Goal: Task Accomplishment & Management: Manage account settings

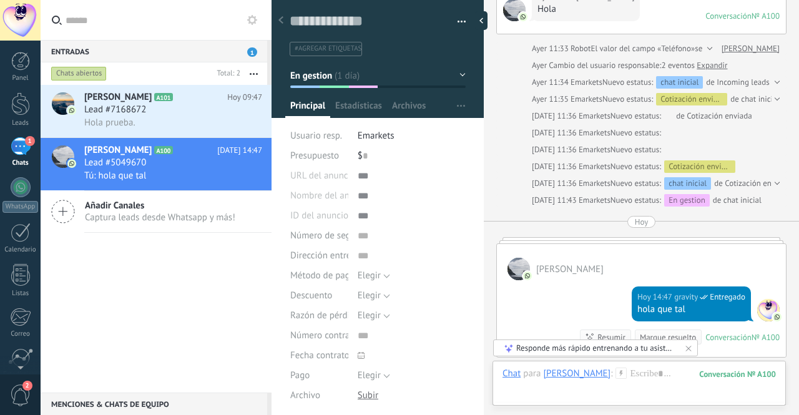
scroll to position [19, 0]
click at [24, 63] on div at bounding box center [20, 61] width 19 height 19
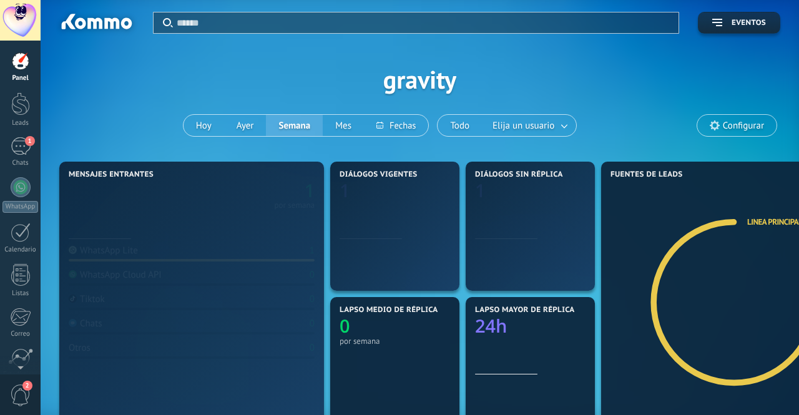
type textarea "**********"
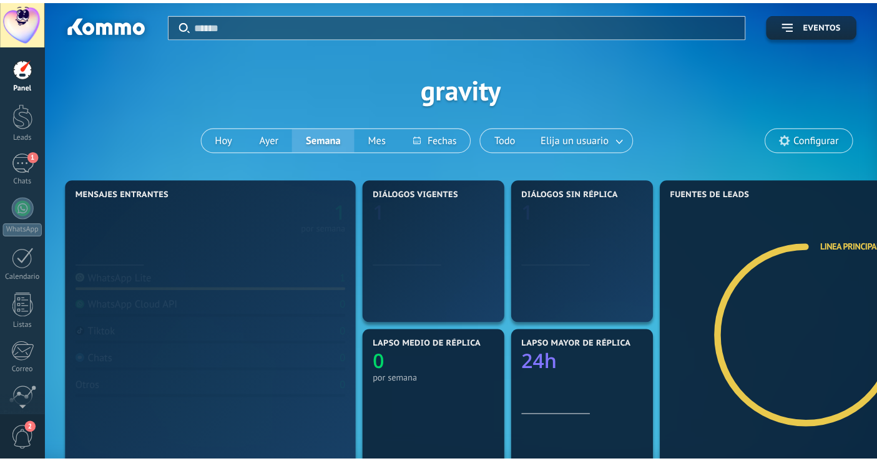
scroll to position [12, 0]
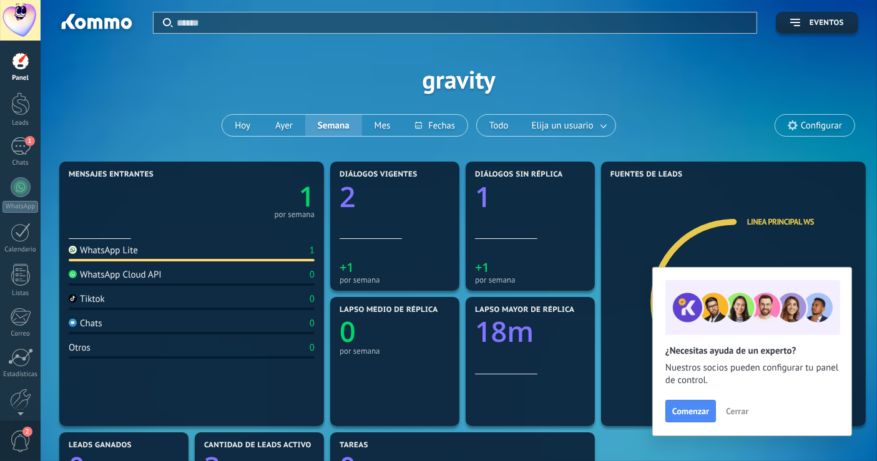
click at [24, 57] on div at bounding box center [20, 61] width 19 height 19
click at [23, 390] on div at bounding box center [20, 387] width 21 height 22
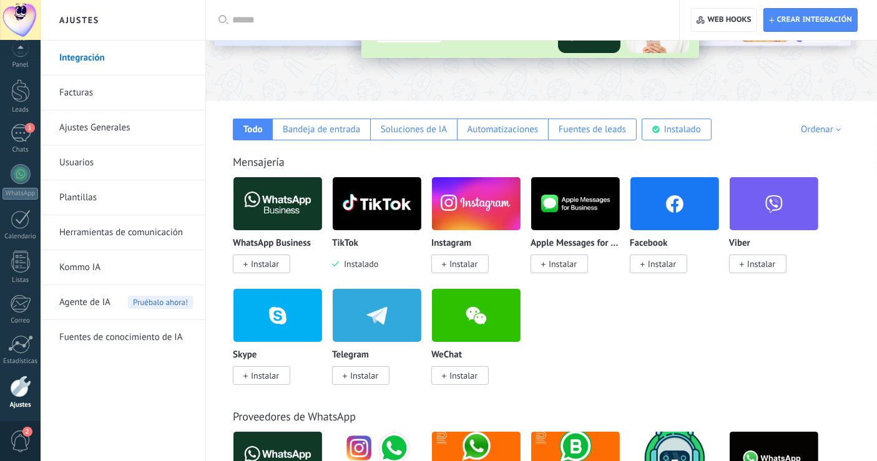
scroll to position [139, 0]
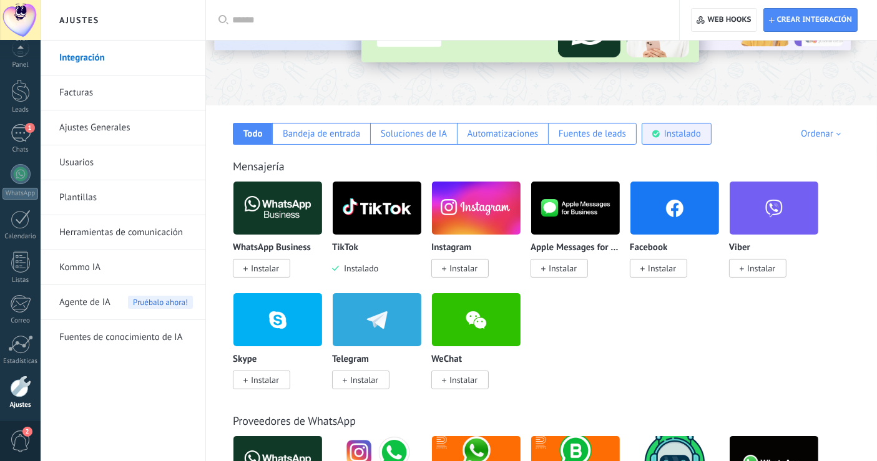
click at [666, 135] on div "Instalado" at bounding box center [682, 134] width 37 height 12
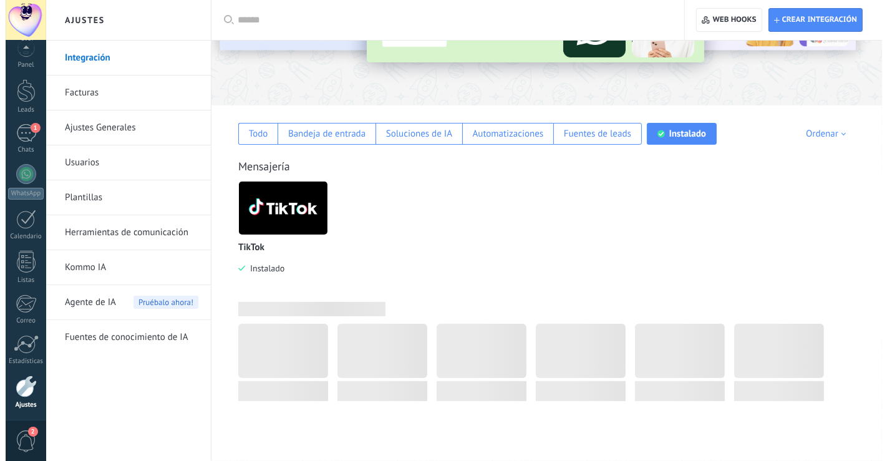
scroll to position [130, 0]
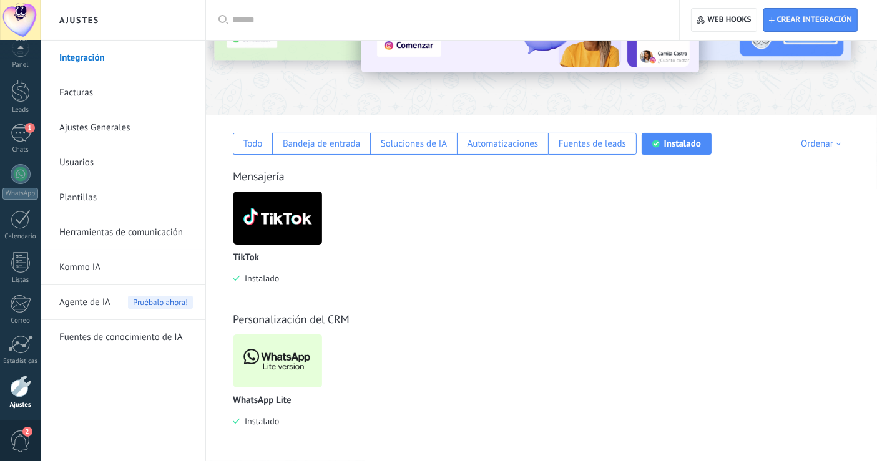
click at [280, 368] on img at bounding box center [277, 361] width 89 height 61
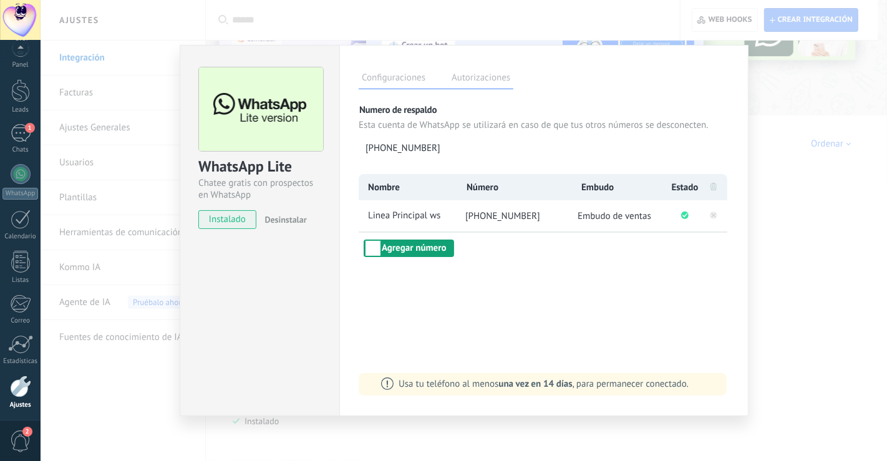
click at [437, 251] on button "Agregar número" at bounding box center [409, 248] width 90 height 17
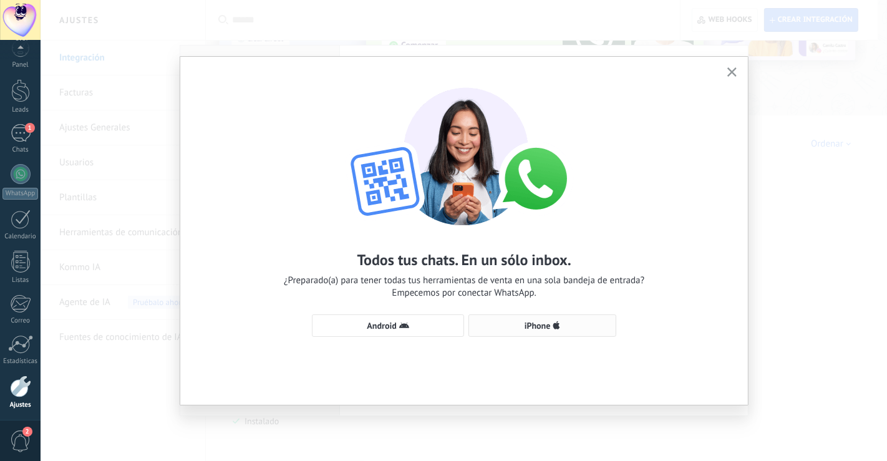
click at [537, 328] on span "iPhone" at bounding box center [538, 325] width 26 height 9
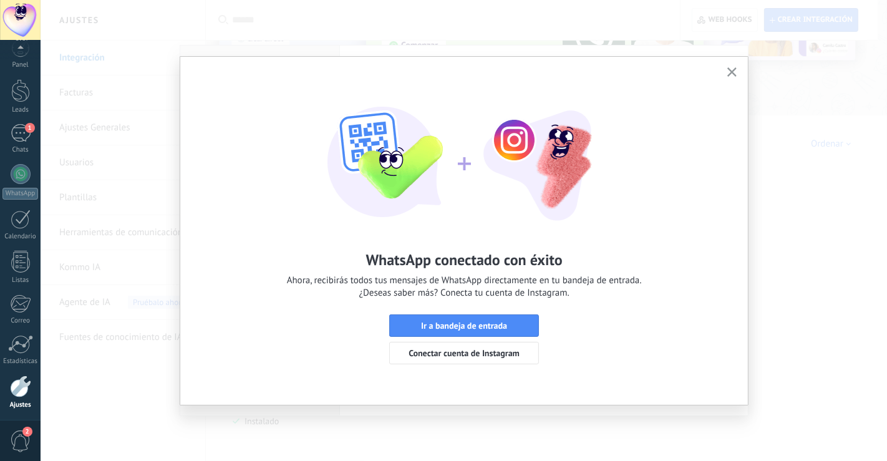
click at [733, 73] on use "button" at bounding box center [732, 71] width 9 height 9
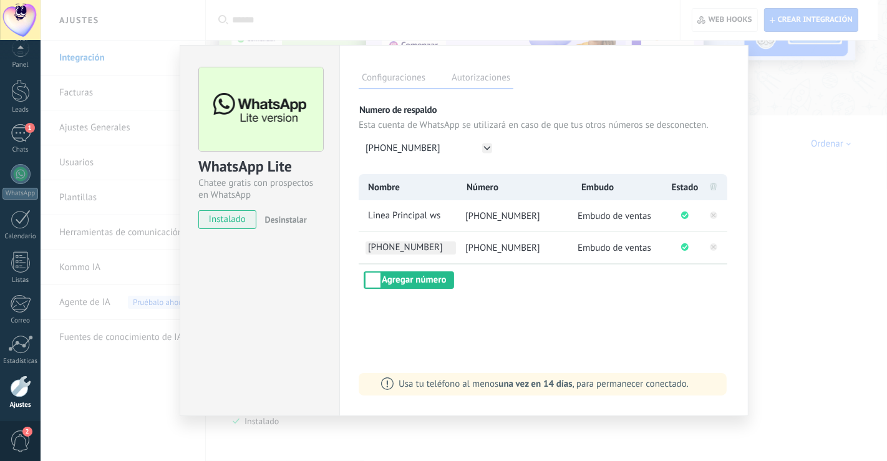
click at [426, 248] on span "[PHONE_NUMBER]" at bounding box center [411, 247] width 90 height 13
drag, startPoint x: 443, startPoint y: 246, endPoint x: 249, endPoint y: 239, distance: 194.2
click at [249, 239] on div "WhatsApp Lite Chatee gratis con prospectos en WhatsApp instalado Desinstalar Co…" at bounding box center [464, 230] width 569 height 371
click at [431, 256] on li "[PHONE_NUMBER]" at bounding box center [407, 247] width 97 height 31
click at [431, 250] on span "[PHONE_NUMBER]" at bounding box center [411, 247] width 90 height 13
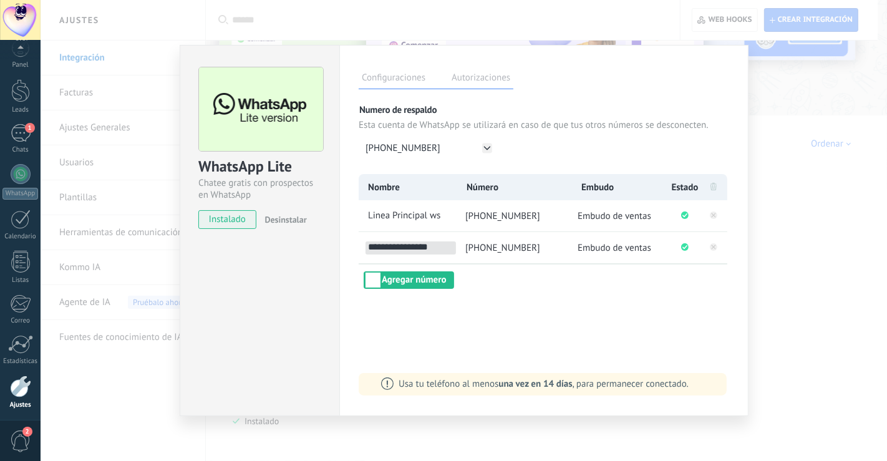
drag, startPoint x: 449, startPoint y: 245, endPoint x: 295, endPoint y: 245, distance: 154.1
click at [295, 245] on div "WhatsApp Lite Chatee gratis con prospectos en WhatsApp instalado Desinstalar Co…" at bounding box center [464, 230] width 569 height 371
click at [443, 262] on li "[PHONE_NUMBER]" at bounding box center [407, 247] width 97 height 31
click at [441, 252] on span "[PHONE_NUMBER]" at bounding box center [411, 247] width 90 height 13
drag, startPoint x: 441, startPoint y: 249, endPoint x: 334, endPoint y: 247, distance: 106.7
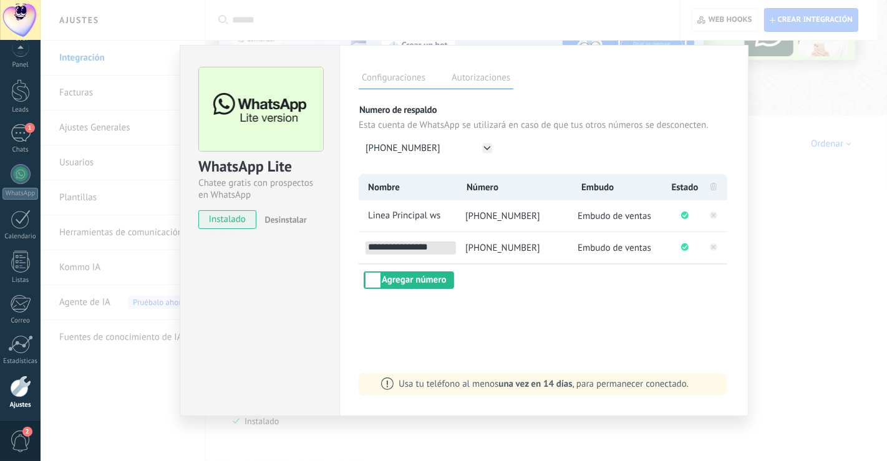
click at [334, 247] on div "WhatsApp Lite Chatee gratis con prospectos en WhatsApp instalado Desinstalar Co…" at bounding box center [464, 230] width 569 height 371
click at [421, 241] on span "[PHONE_NUMBER]" at bounding box center [411, 247] width 90 height 13
click at [445, 245] on input "**********" at bounding box center [411, 247] width 90 height 13
type input "*"
type input "******"
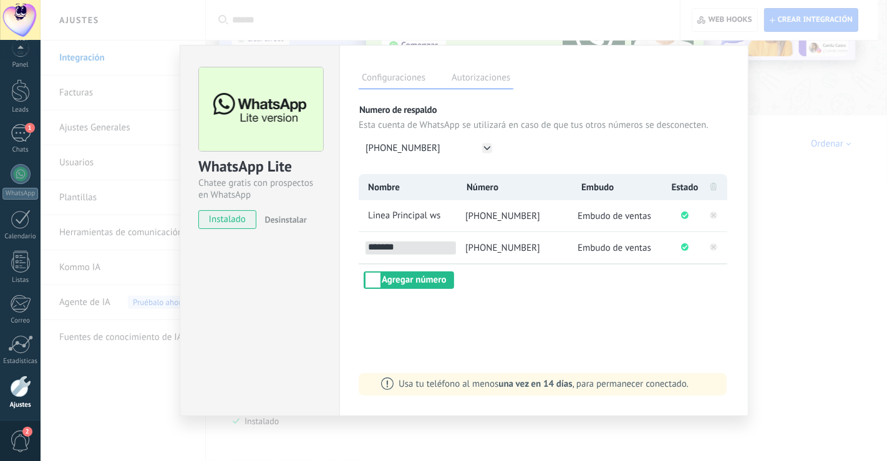
click at [495, 341] on div "Configuraciones Autorizaciones Esta pestaña registra a los usuarios que han con…" at bounding box center [543, 230] width 409 height 371
click at [412, 281] on button "Agregar número" at bounding box center [409, 279] width 90 height 17
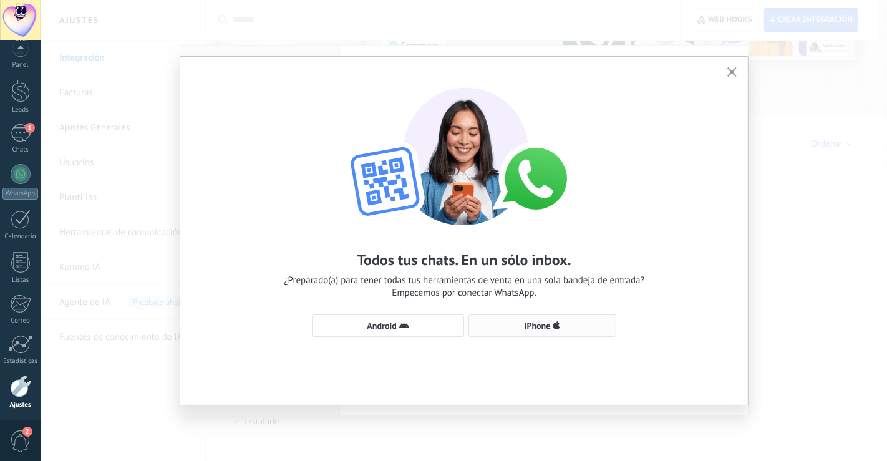
click at [517, 327] on span "iPhone" at bounding box center [542, 326] width 134 height 10
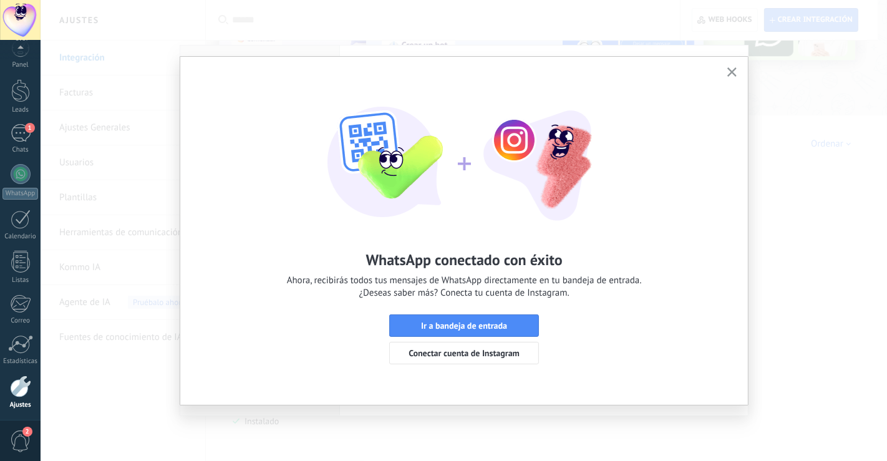
click at [731, 75] on icon "button" at bounding box center [732, 71] width 9 height 9
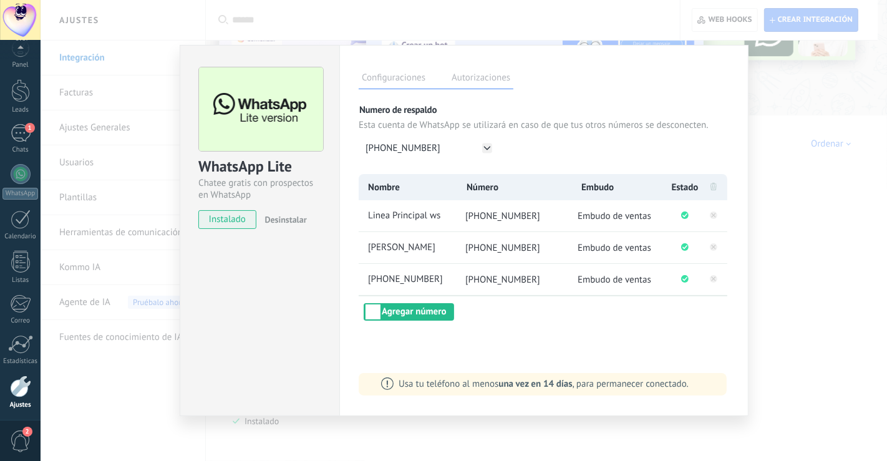
click at [429, 288] on li "[PHONE_NUMBER]" at bounding box center [407, 279] width 97 height 31
click at [444, 277] on span "[PHONE_NUMBER]" at bounding box center [411, 279] width 90 height 13
type input "*"
type input "**********"
click at [420, 245] on span "[PERSON_NAME]" at bounding box center [411, 247] width 90 height 13
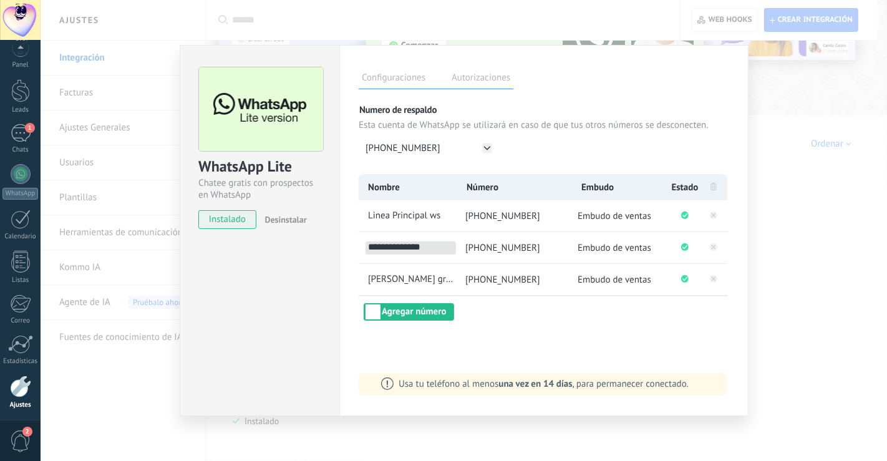
type input "**********"
click at [482, 323] on div "Configuraciones Autorizaciones Esta pestaña registra a los usuarios que han con…" at bounding box center [543, 230] width 409 height 371
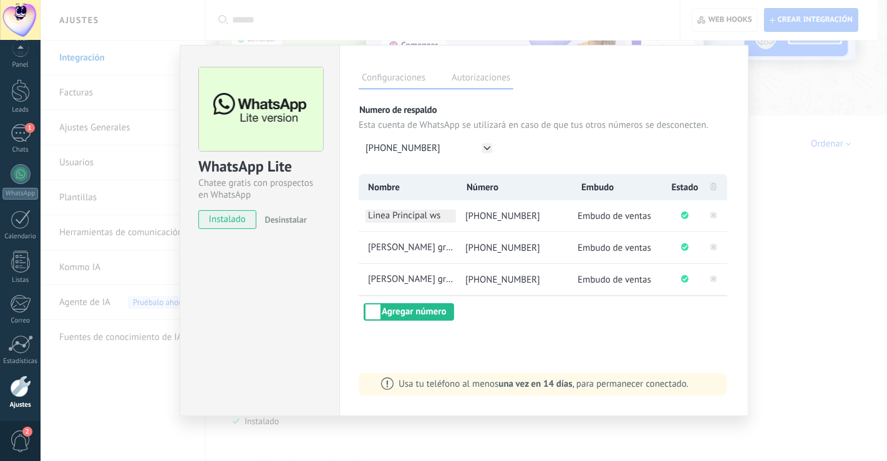
click at [408, 215] on span "Linea Principal ws" at bounding box center [411, 216] width 90 height 13
drag, startPoint x: 441, startPoint y: 220, endPoint x: 392, endPoint y: 213, distance: 49.2
click at [391, 212] on input "**********" at bounding box center [411, 216] width 90 height 13
type input "*"
type input "**********"
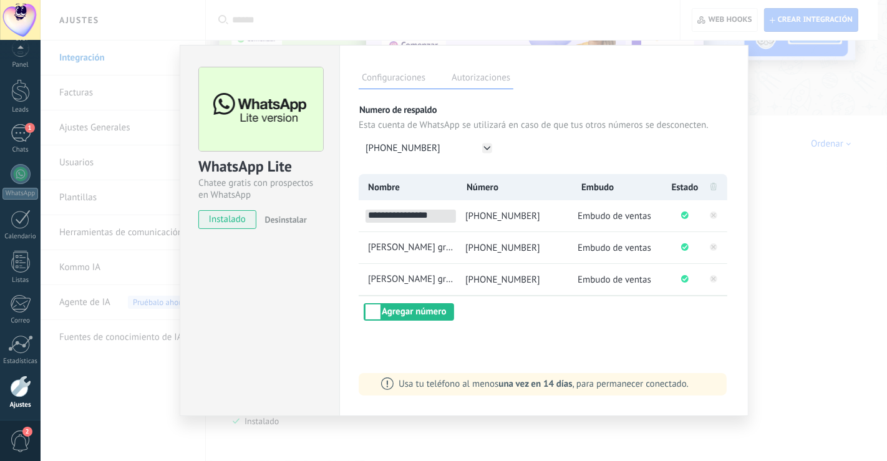
click at [509, 316] on div "**********" at bounding box center [544, 247] width 371 height 147
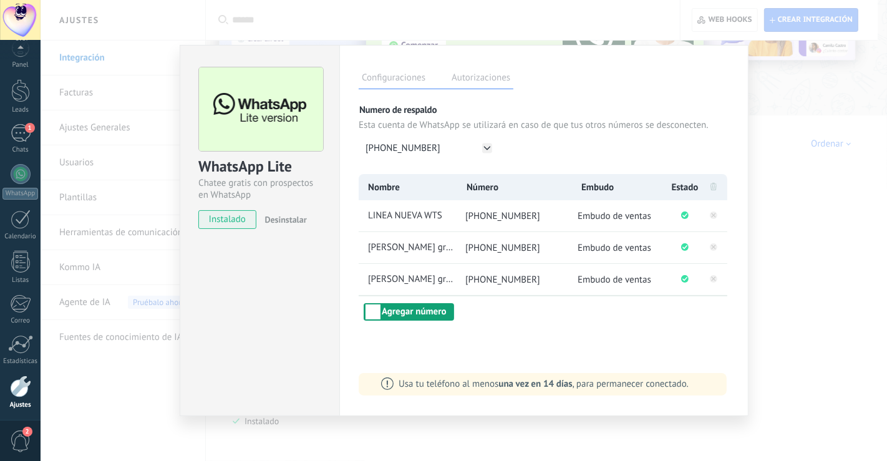
click at [404, 310] on button "Agregar número" at bounding box center [409, 311] width 90 height 17
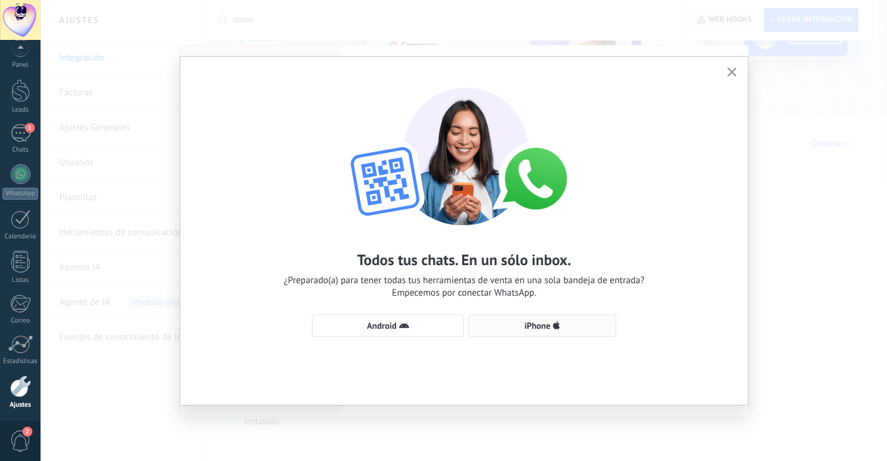
click at [532, 328] on span "iPhone" at bounding box center [538, 325] width 26 height 9
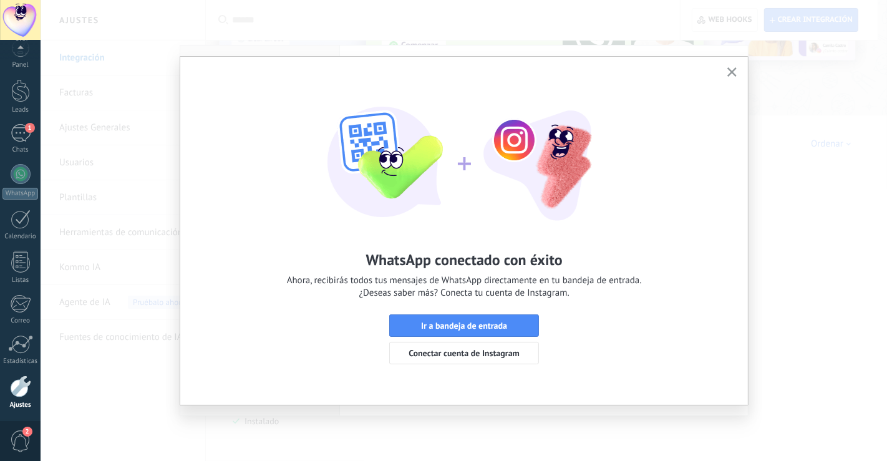
click at [726, 71] on button "button" at bounding box center [732, 72] width 16 height 17
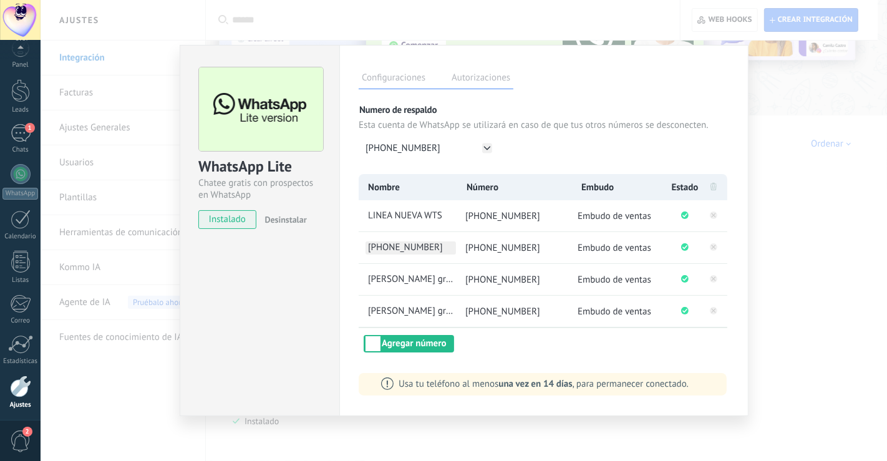
click at [447, 249] on span "[PHONE_NUMBER]" at bounding box center [411, 247] width 90 height 13
type input "*"
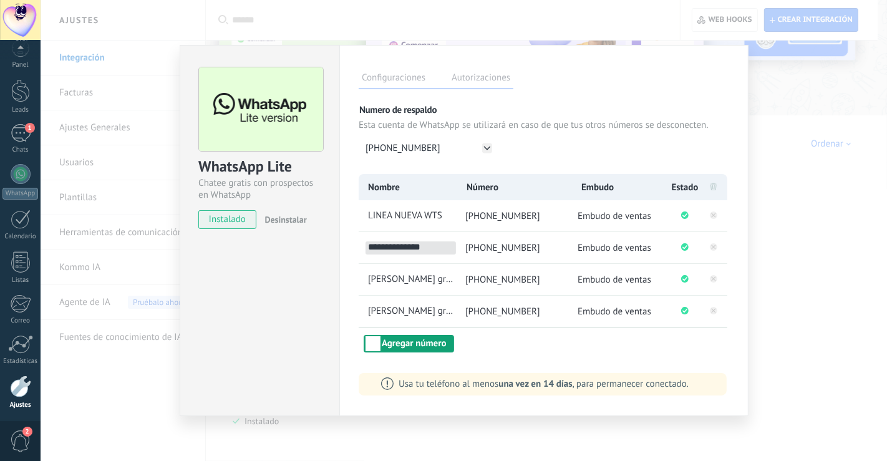
type input "**********"
click at [429, 348] on button "Agregar número" at bounding box center [409, 343] width 90 height 17
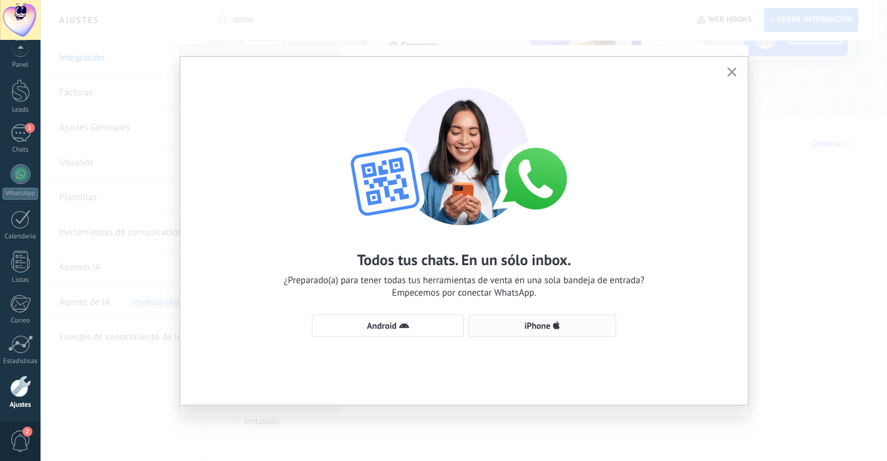
click at [554, 324] on icon "button" at bounding box center [556, 326] width 7 height 10
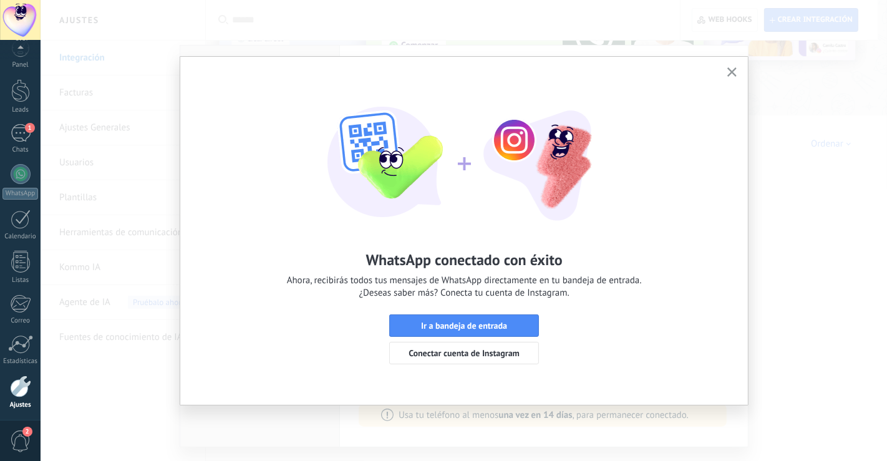
click at [735, 66] on button "button" at bounding box center [732, 72] width 16 height 17
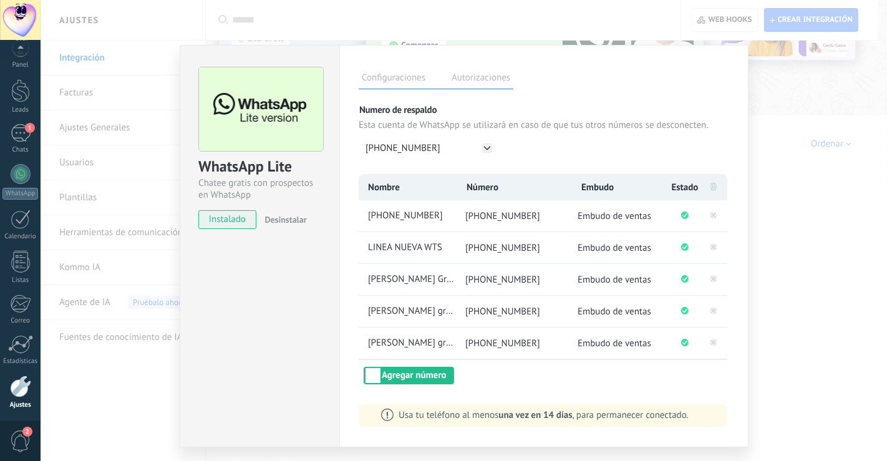
click at [444, 225] on li "[PHONE_NUMBER]" at bounding box center [407, 215] width 97 height 31
click at [442, 219] on span "[PHONE_NUMBER]" at bounding box center [411, 216] width 90 height 13
type input "*"
type input "**********"
click at [522, 402] on div "**********" at bounding box center [543, 246] width 409 height 402
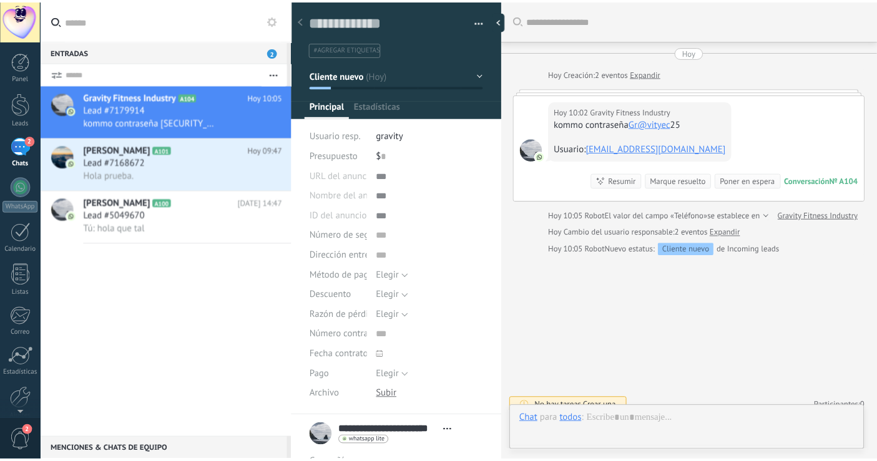
scroll to position [11, 0]
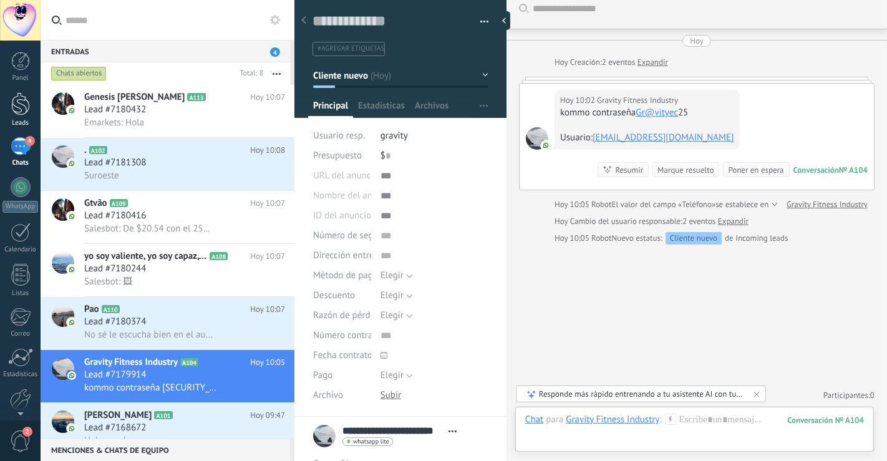
click at [24, 101] on div at bounding box center [20, 103] width 19 height 23
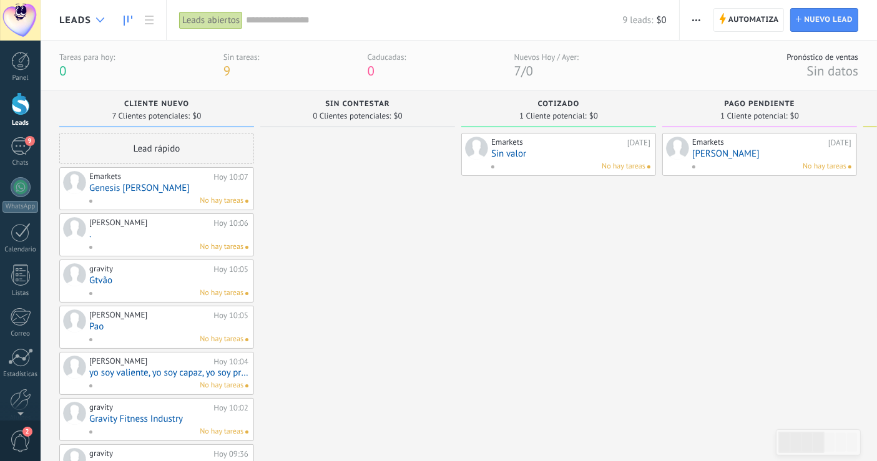
click at [100, 16] on div at bounding box center [100, 20] width 21 height 24
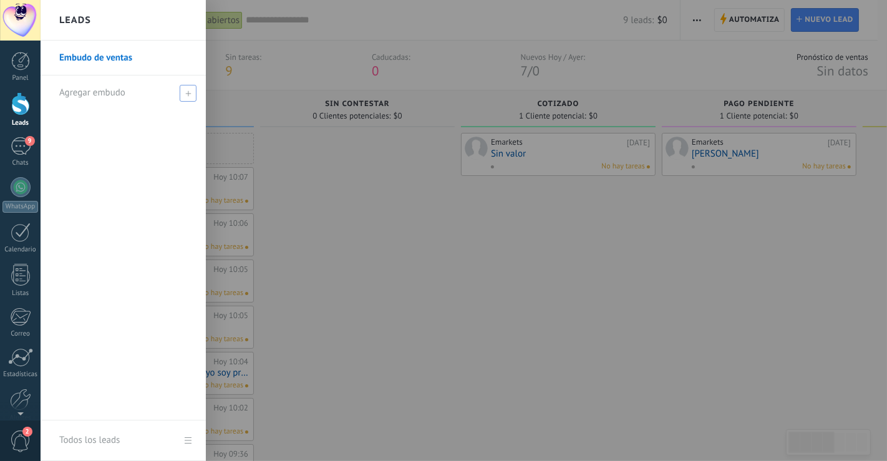
click at [89, 94] on span "Agregar embudo" at bounding box center [92, 93] width 66 height 12
click at [89, 94] on input "text" at bounding box center [117, 93] width 117 height 20
click at [88, 61] on link "Embudo de ventas" at bounding box center [126, 58] width 134 height 35
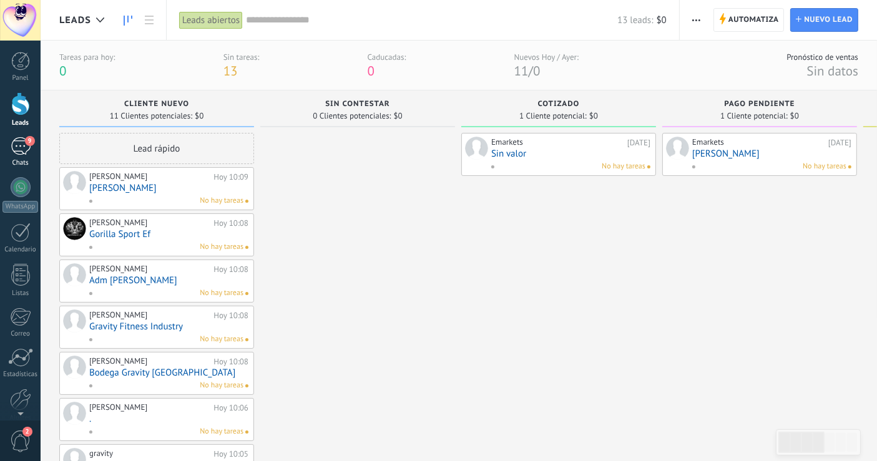
click at [14, 152] on div "9" at bounding box center [21, 146] width 20 height 18
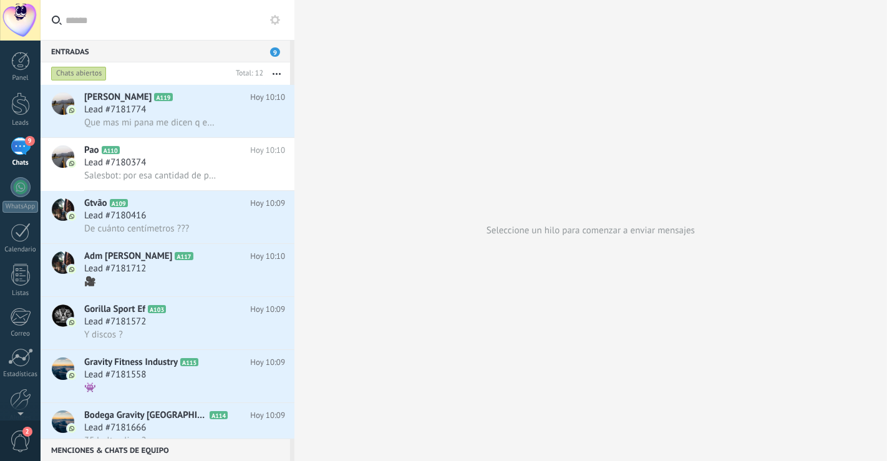
click at [84, 70] on div "Chats abiertos" at bounding box center [79, 73] width 56 height 15
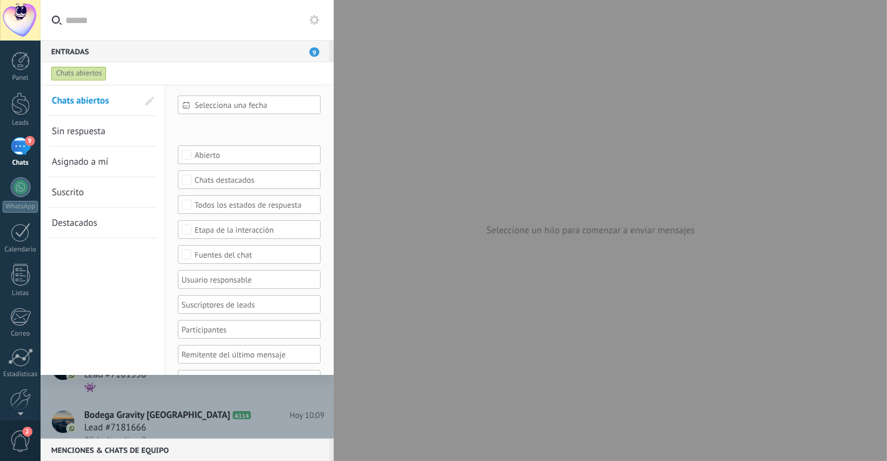
click at [87, 161] on span "Asignado a mí" at bounding box center [80, 162] width 57 height 12
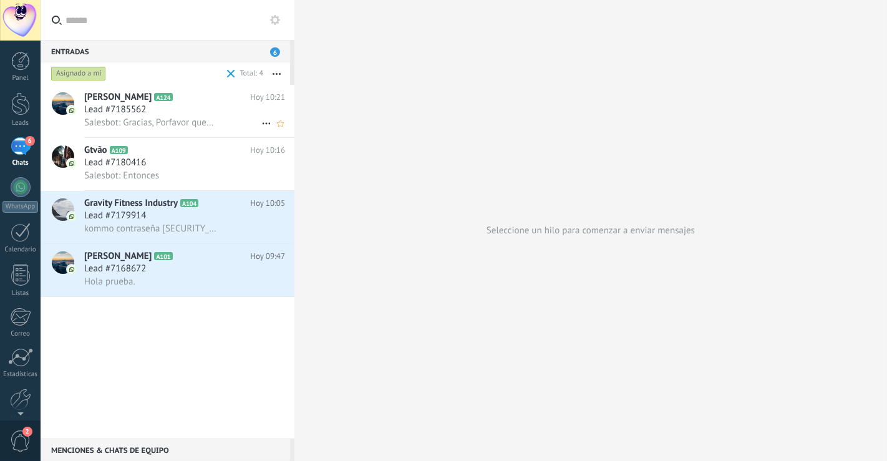
click at [204, 112] on div "Lead #7185562" at bounding box center [184, 110] width 201 height 12
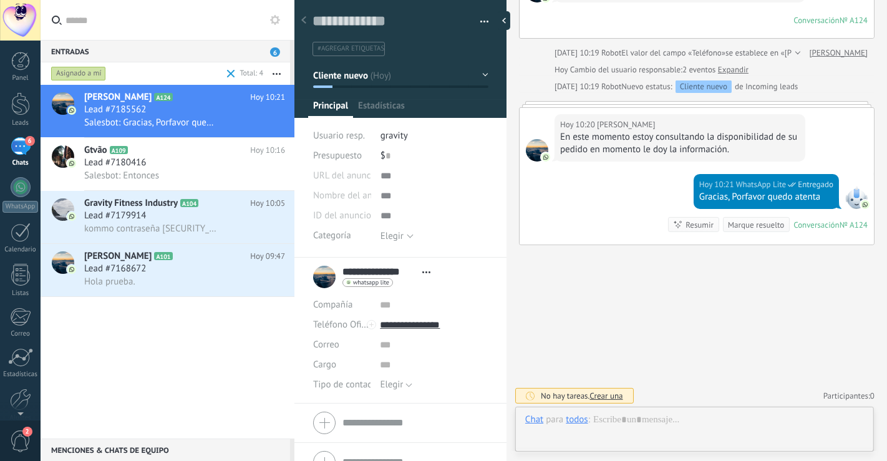
scroll to position [19, 0]
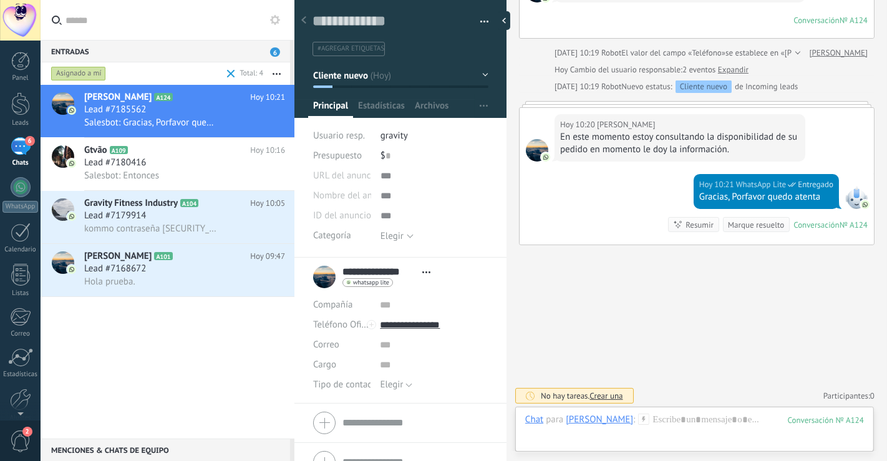
click at [18, 149] on div "6" at bounding box center [21, 146] width 20 height 18
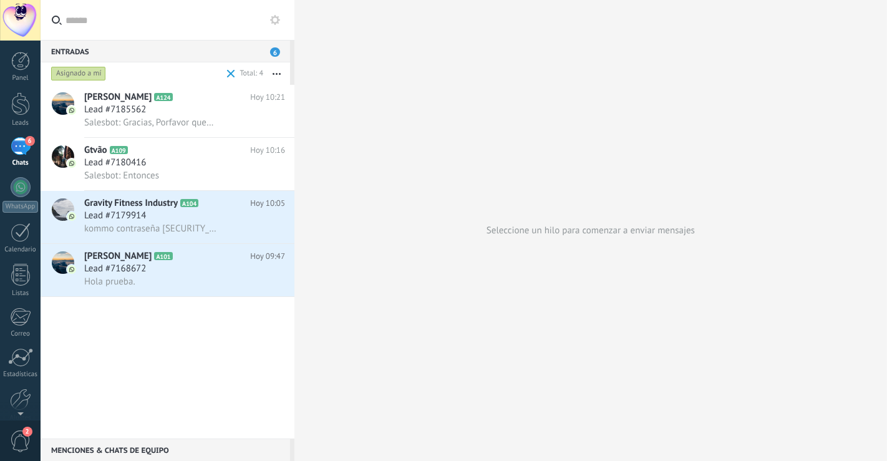
click at [276, 78] on button "button" at bounding box center [276, 73] width 27 height 22
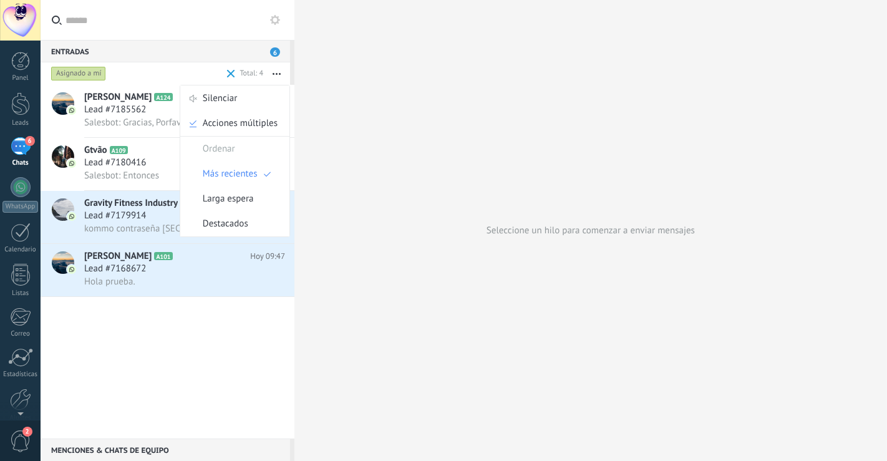
click at [140, 119] on span "Salesbot: Gracias, Porfavor quedo atenta" at bounding box center [150, 123] width 132 height 12
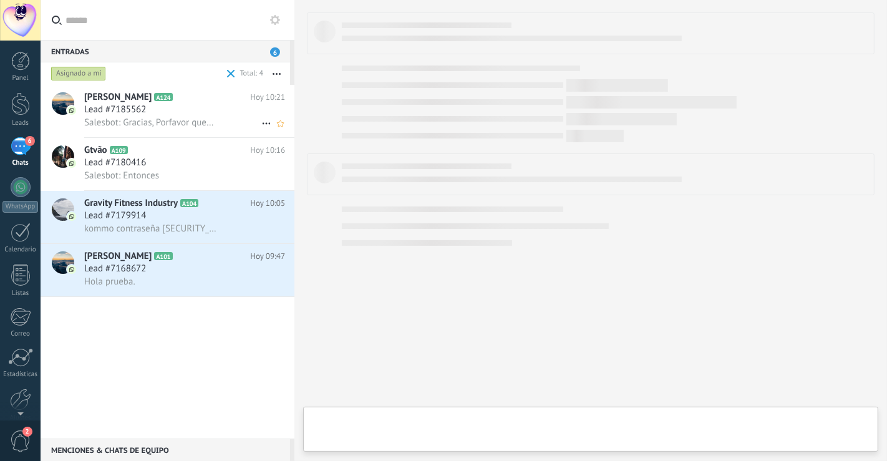
click at [140, 119] on span "Salesbot: Gracias, Porfavor quedo atenta" at bounding box center [150, 123] width 132 height 12
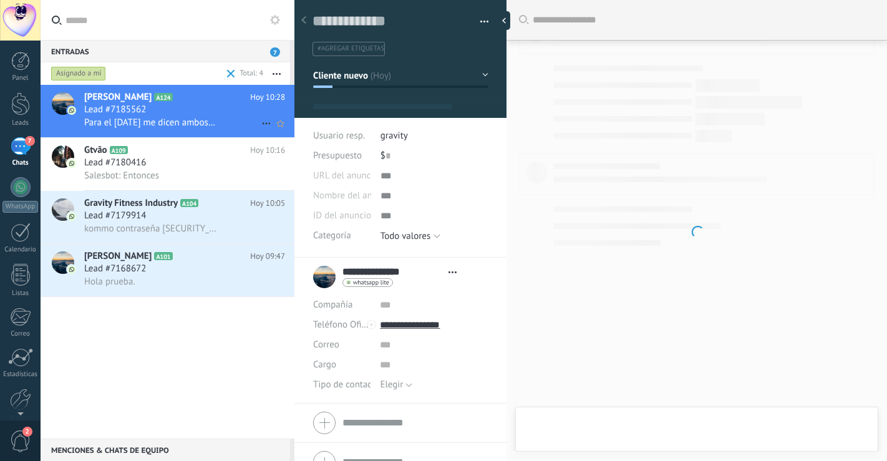
type textarea "**********"
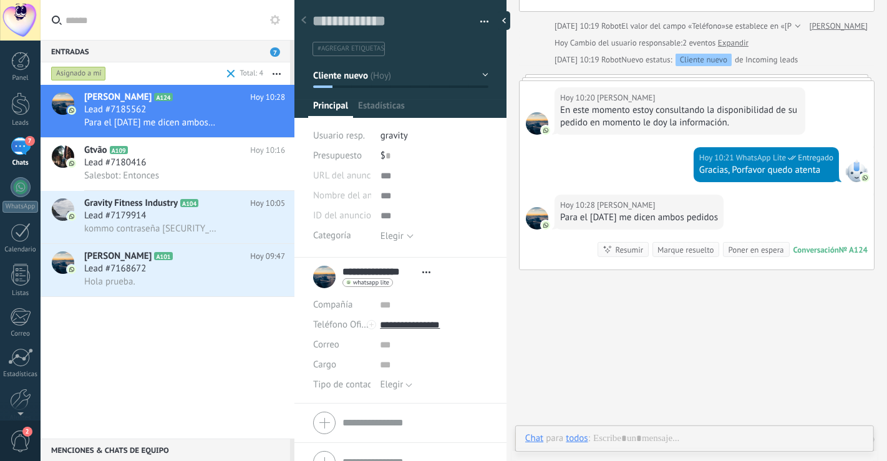
scroll to position [19, 0]
click at [477, 25] on button "button" at bounding box center [480, 21] width 18 height 19
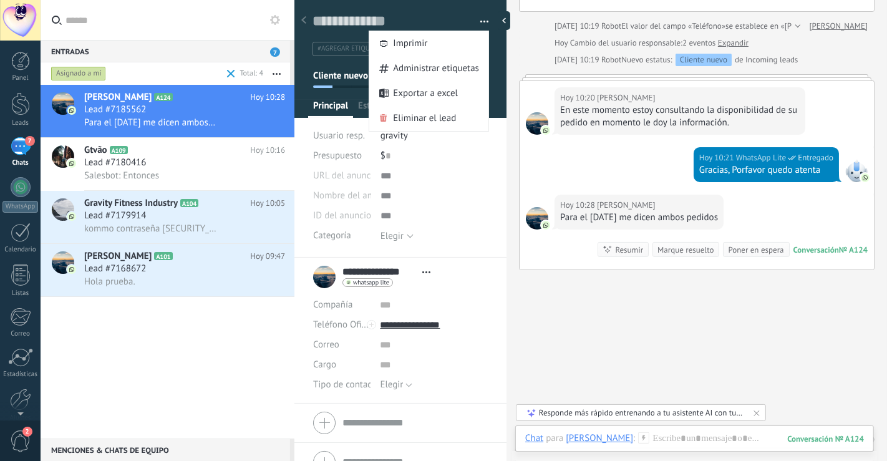
click at [477, 202] on div at bounding box center [435, 196] width 108 height 20
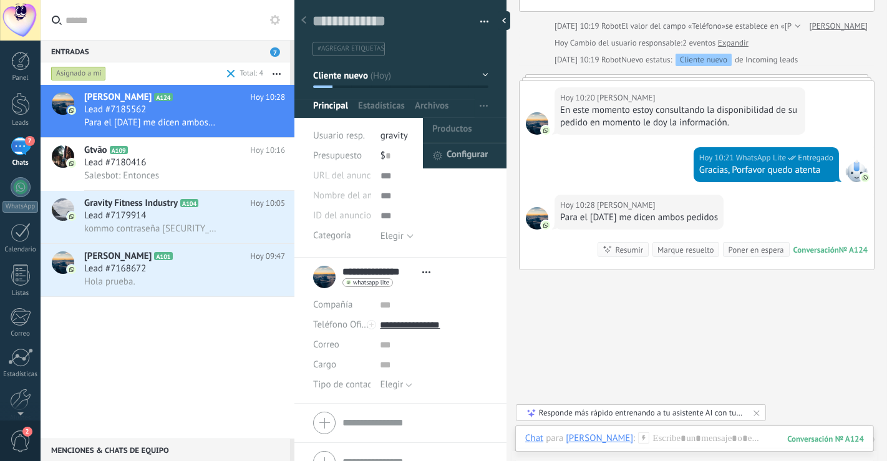
click at [468, 148] on span "Configurar" at bounding box center [467, 156] width 41 height 25
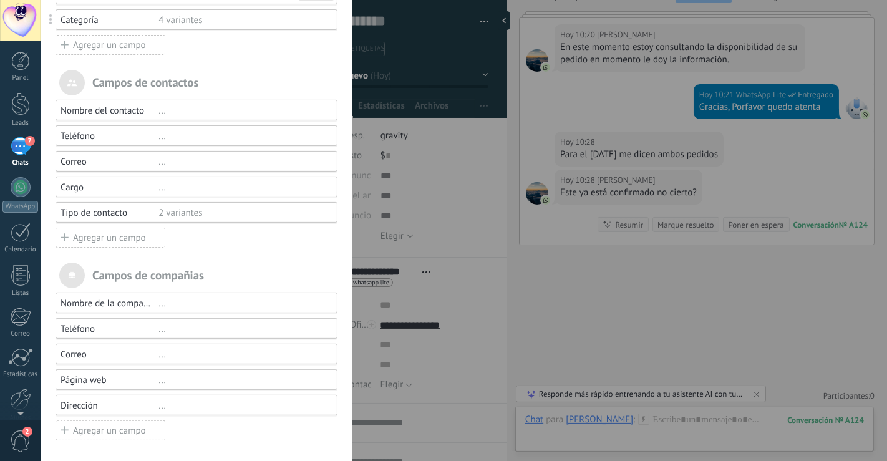
scroll to position [233, 0]
click at [225, 215] on div "2 variantes" at bounding box center [242, 213] width 168 height 12
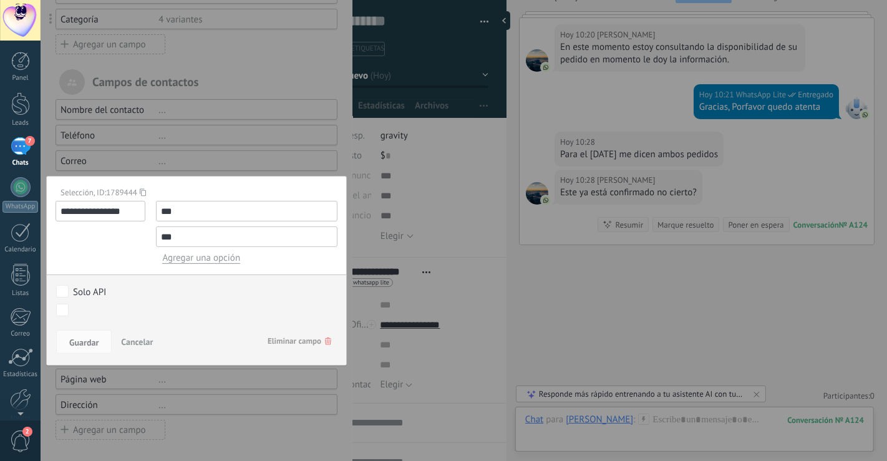
click at [243, 163] on div at bounding box center [197, 115] width 312 height 696
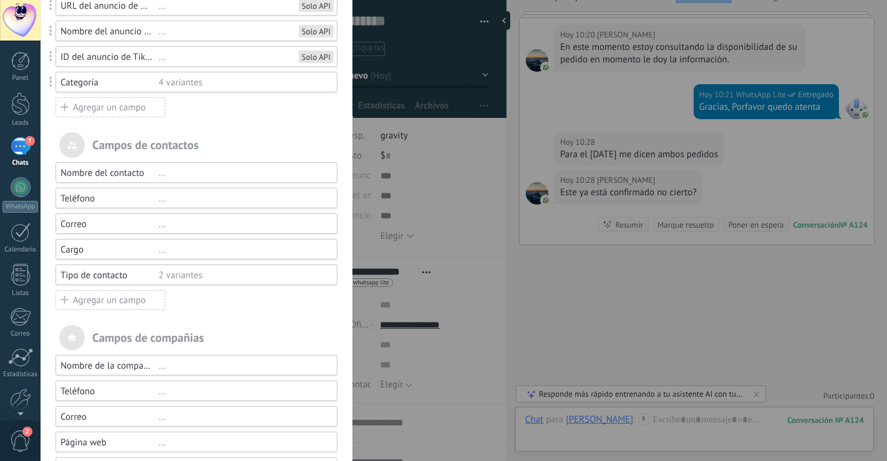
scroll to position [94, 0]
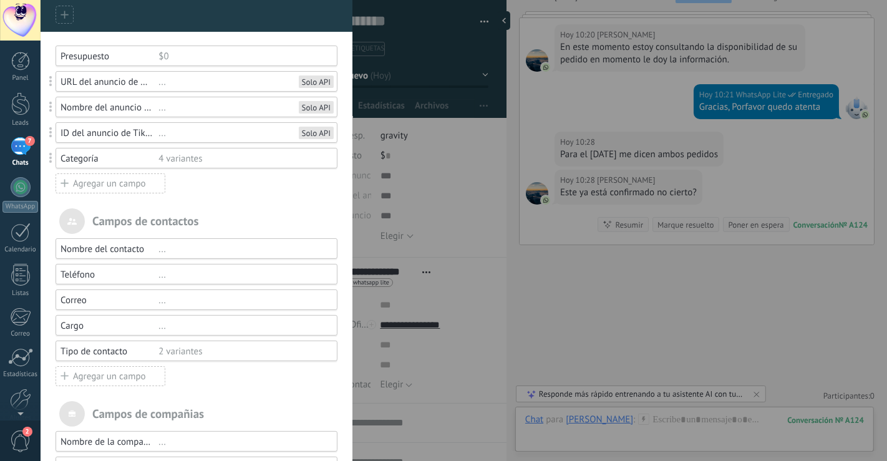
click at [190, 157] on div "4 variantes" at bounding box center [242, 159] width 168 height 12
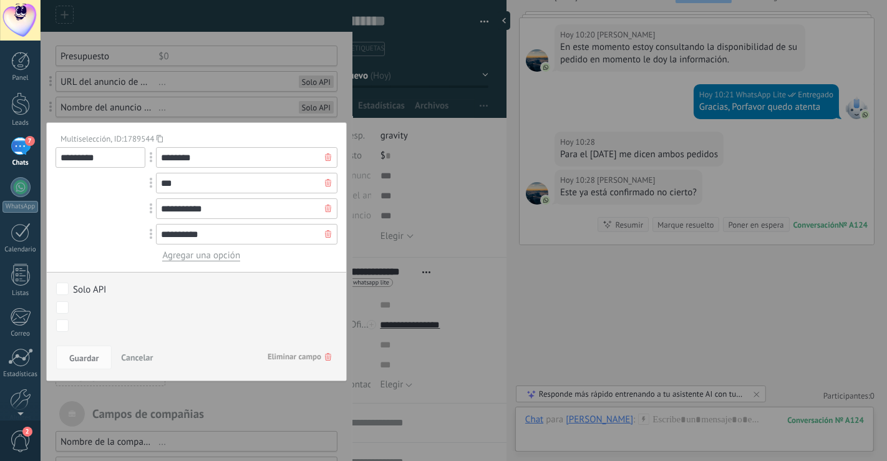
click at [237, 235] on input "**********" at bounding box center [247, 234] width 182 height 21
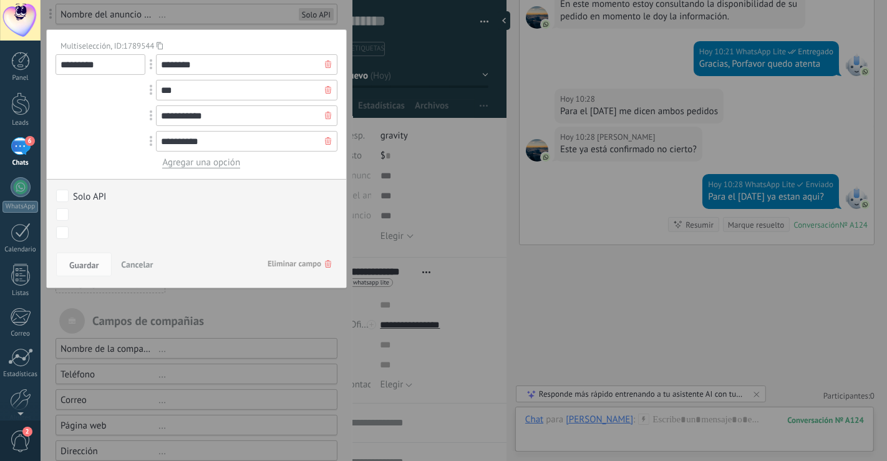
scroll to position [233, 0]
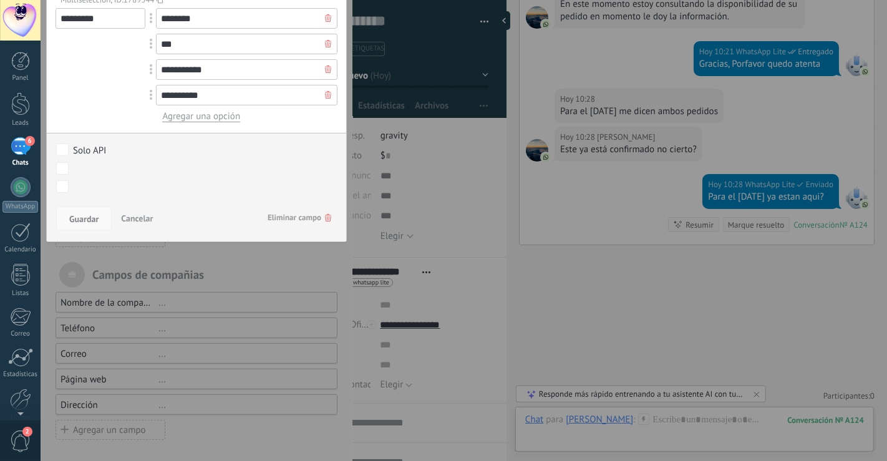
click at [85, 218] on span "Guardar" at bounding box center [83, 219] width 29 height 9
click at [216, 119] on span "Agregar una opción" at bounding box center [201, 116] width 78 height 12
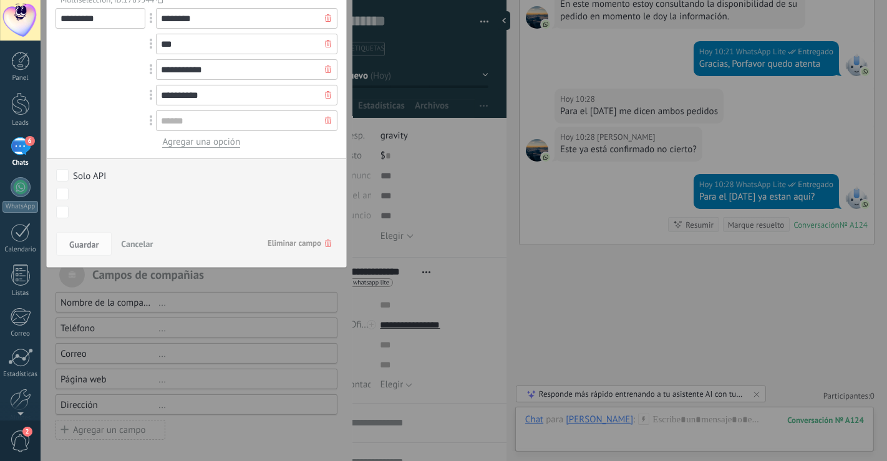
click at [200, 113] on input "text" at bounding box center [247, 120] width 182 height 21
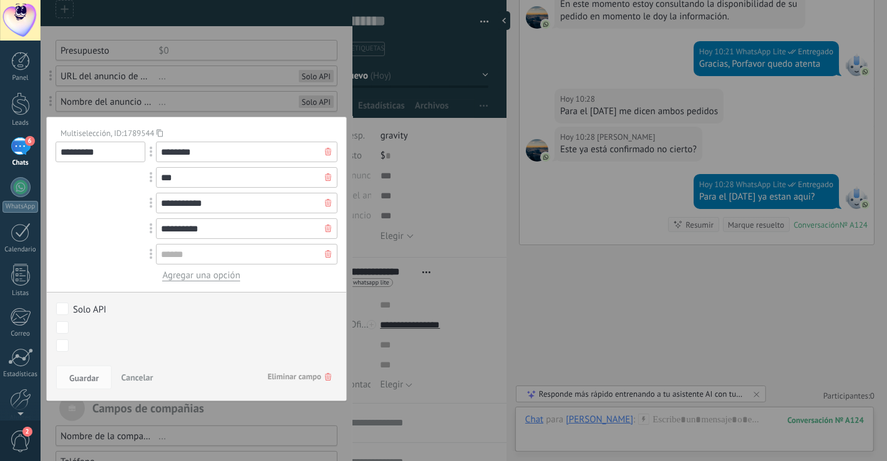
scroll to position [94, 0]
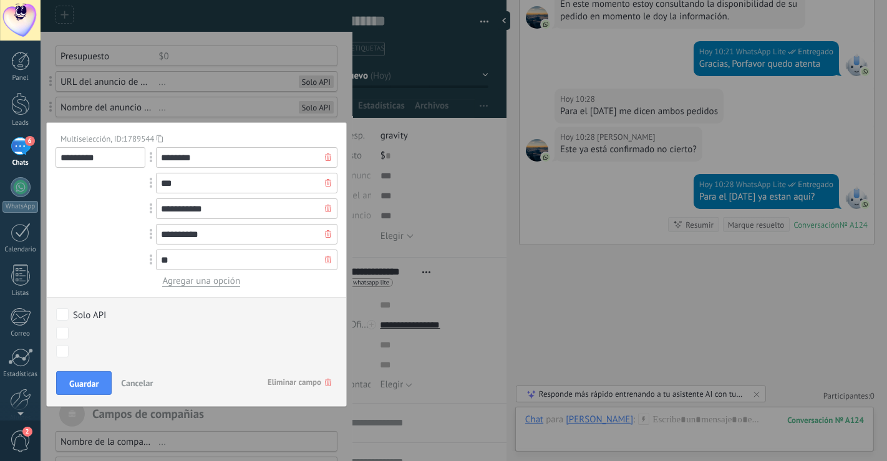
type input "*"
type input "*****"
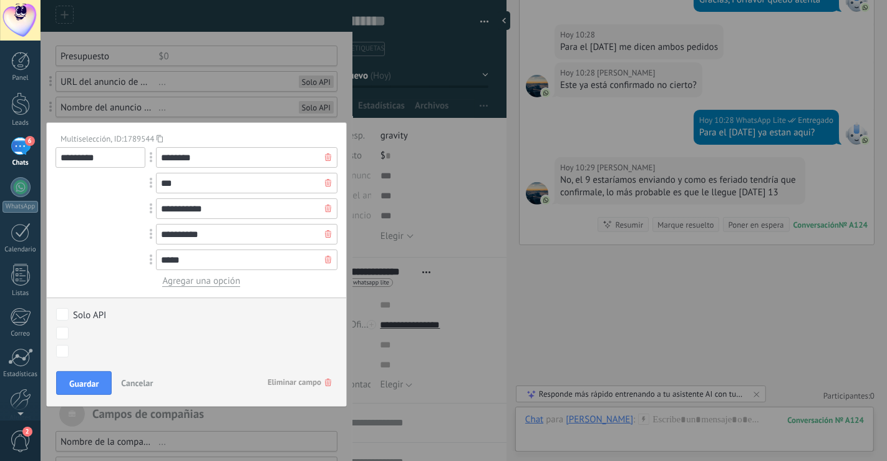
drag, startPoint x: 210, startPoint y: 258, endPoint x: 115, endPoint y: 258, distance: 94.8
click at [115, 258] on div "**********" at bounding box center [197, 217] width 282 height 140
click at [71, 384] on span "Guardar" at bounding box center [83, 383] width 29 height 9
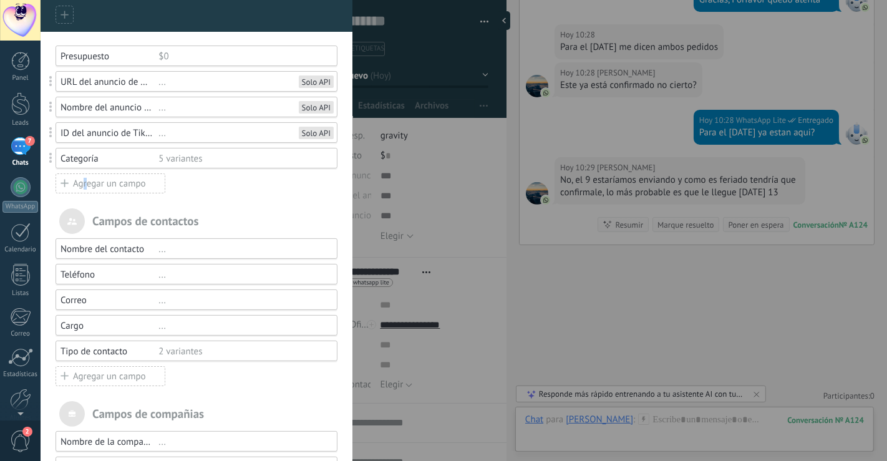
click at [84, 188] on div "Agregar un campo" at bounding box center [111, 183] width 110 height 20
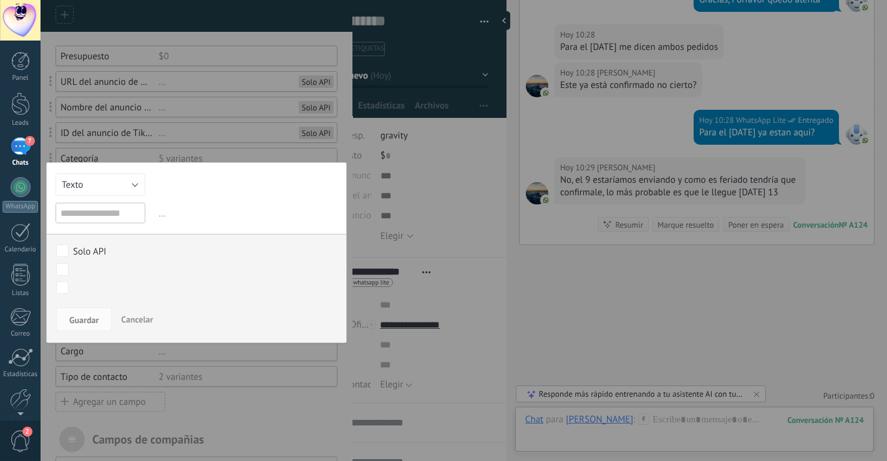
click at [99, 215] on input "text" at bounding box center [101, 213] width 90 height 21
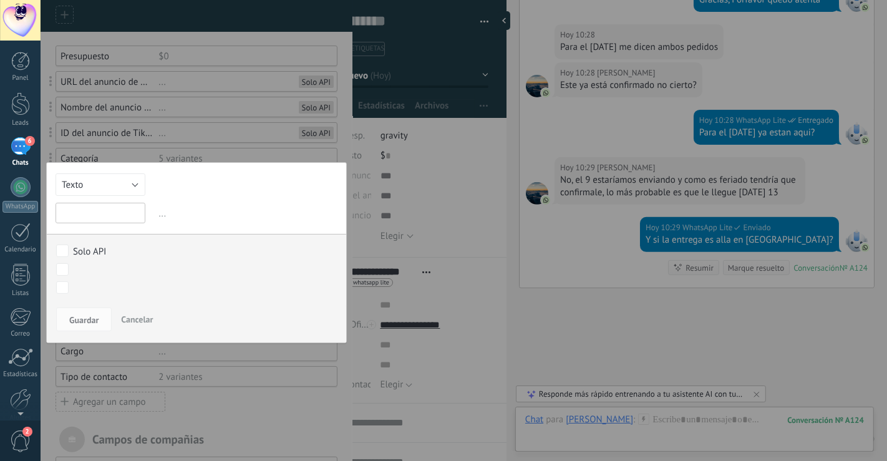
scroll to position [386, 0]
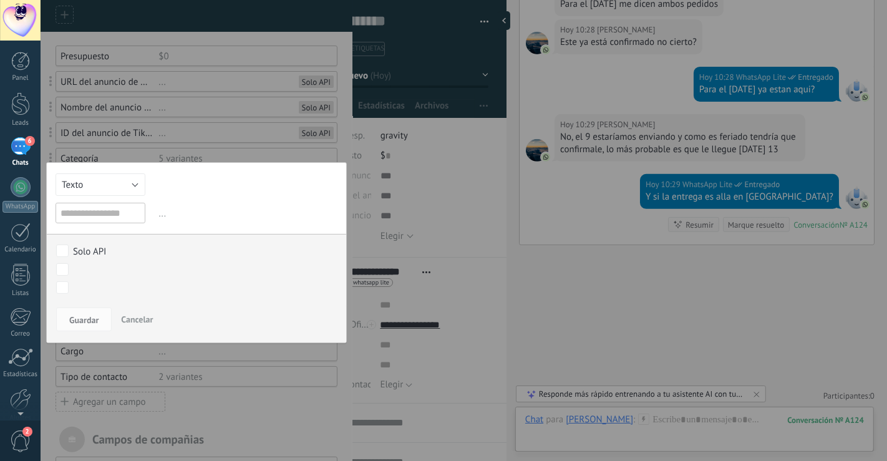
click at [414, 173] on div "Campos y grupos En Kommo puedes añadir tus propios campos y usarlos para cualqu…" at bounding box center [464, 230] width 847 height 461
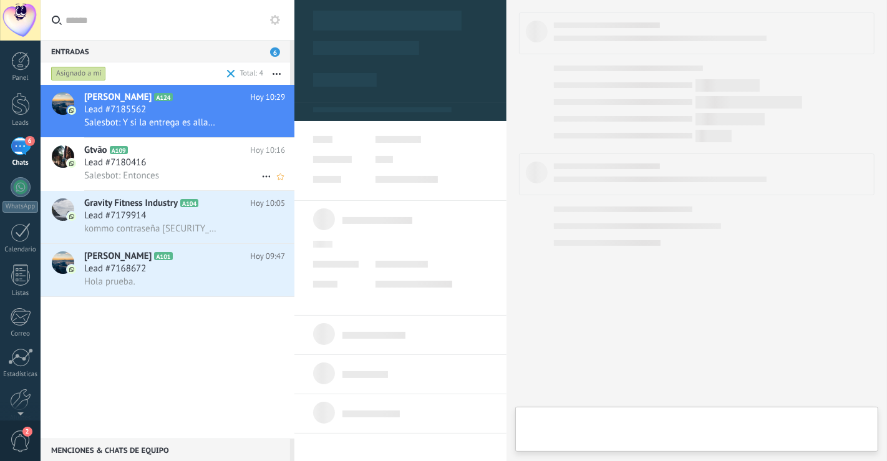
type textarea "**********"
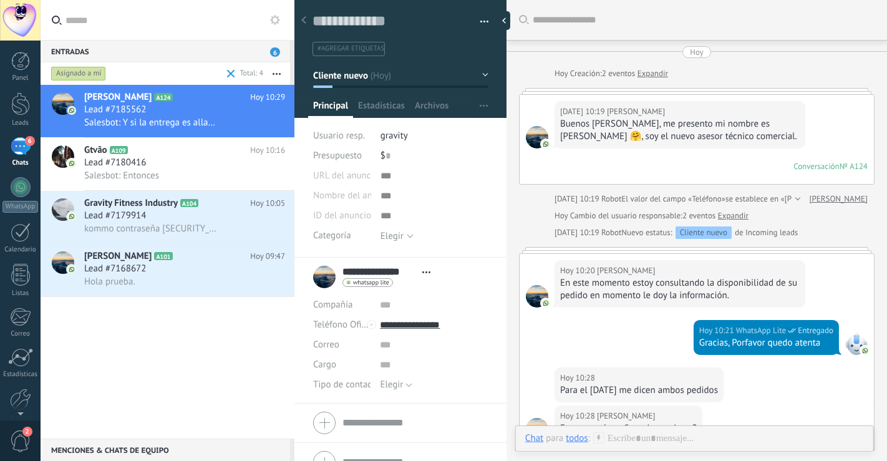
scroll to position [363, 0]
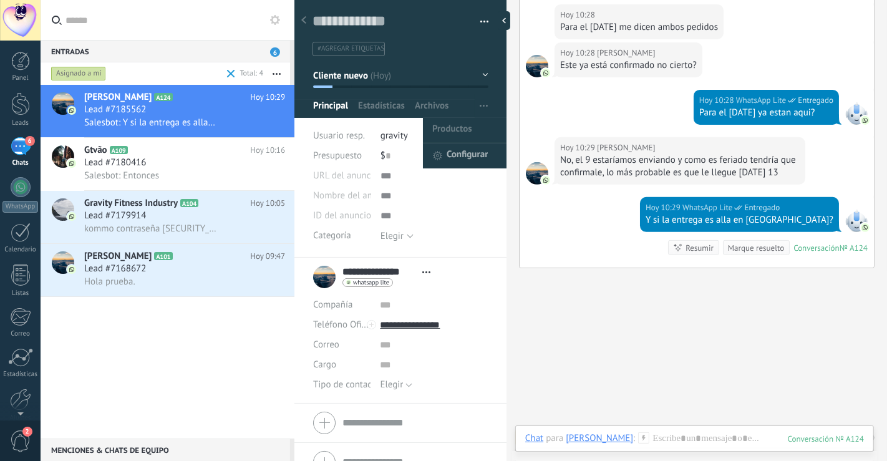
click at [460, 149] on span "Configurar" at bounding box center [467, 156] width 41 height 25
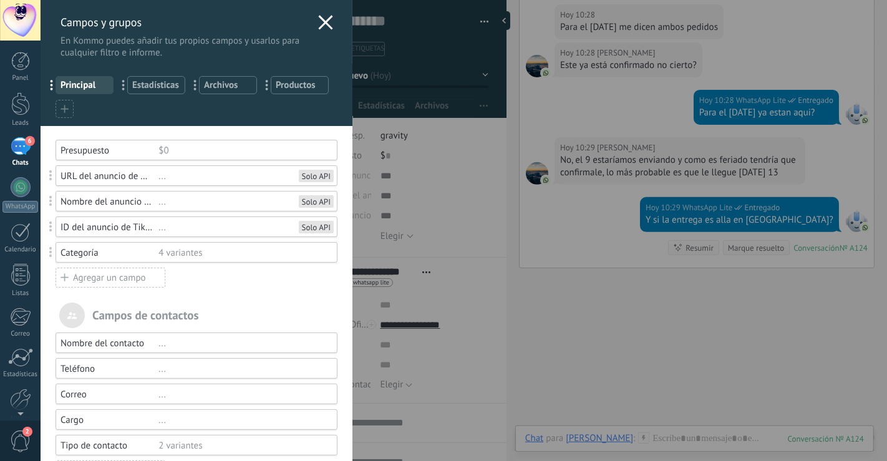
click at [80, 273] on div "Agregar un campo" at bounding box center [111, 278] width 110 height 20
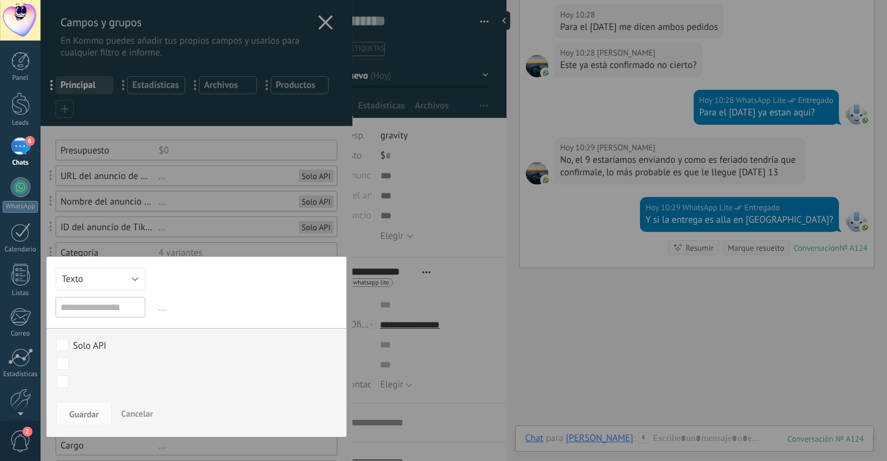
click at [95, 310] on input "text" at bounding box center [101, 307] width 90 height 21
click at [107, 279] on button "Texto" at bounding box center [101, 279] width 90 height 22
click at [100, 351] on li "Selección" at bounding box center [101, 342] width 107 height 21
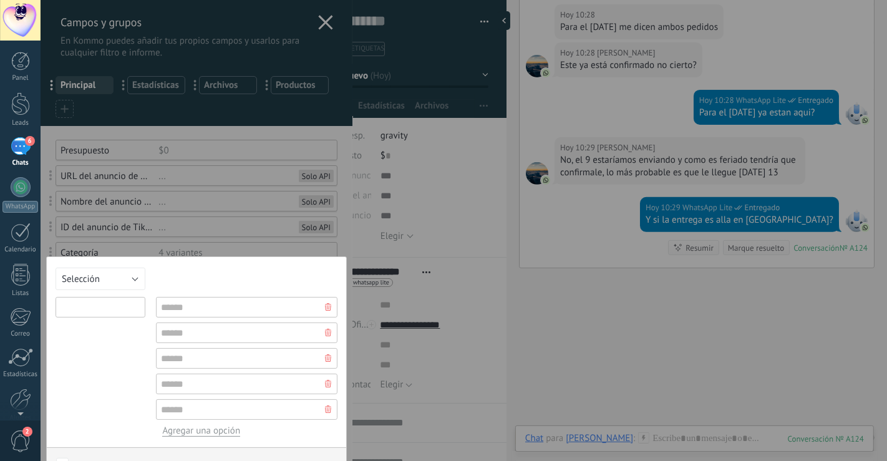
click at [98, 310] on input "text" at bounding box center [101, 307] width 90 height 21
type input "******"
type input "*"
type input "*****"
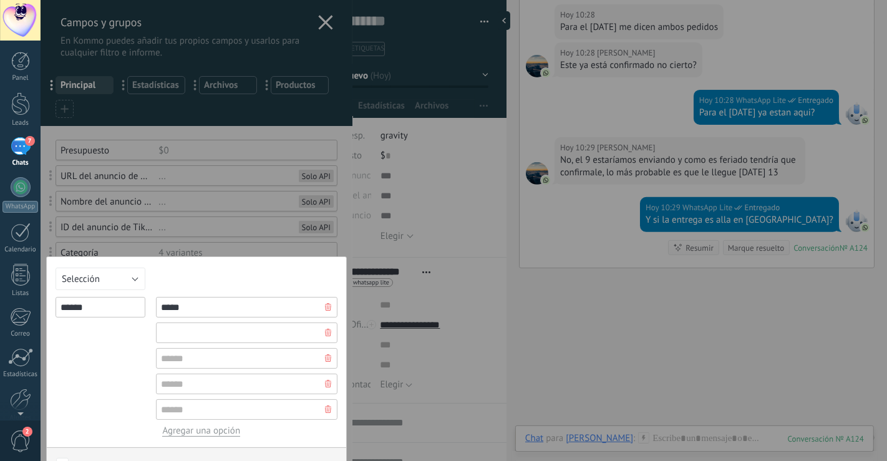
click at [216, 329] on input "text" at bounding box center [247, 333] width 182 height 21
type input "*"
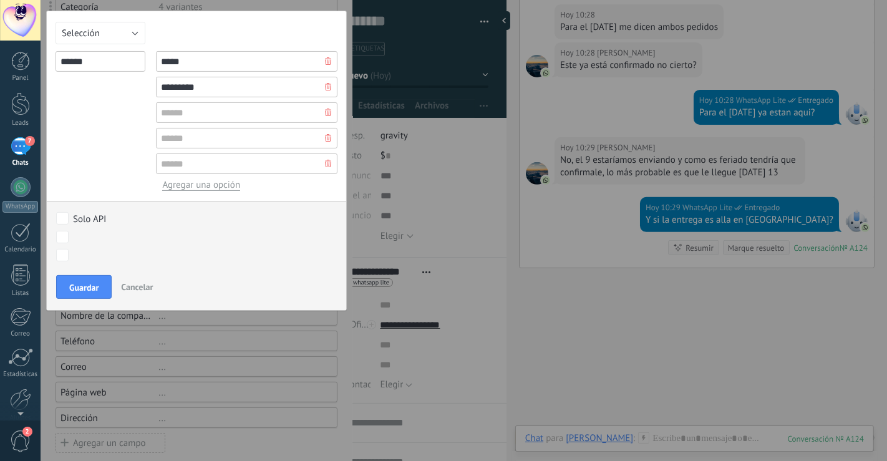
scroll to position [258, 0]
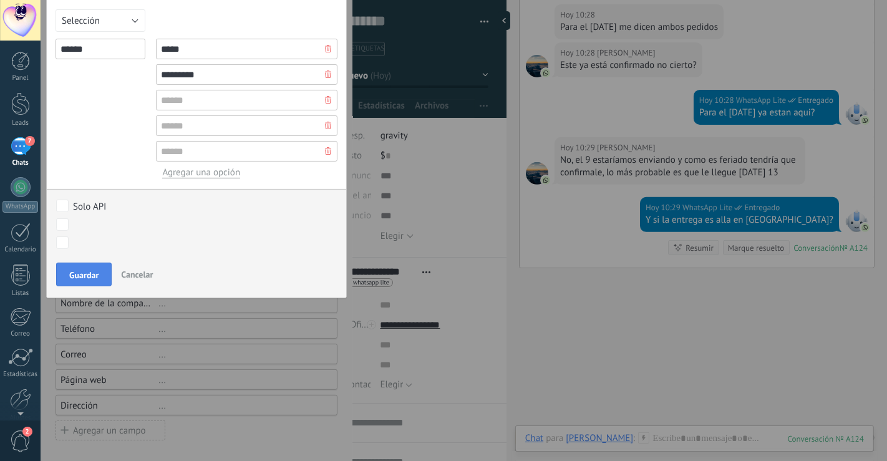
type input "********"
click at [97, 281] on button "Guardar" at bounding box center [84, 275] width 56 height 24
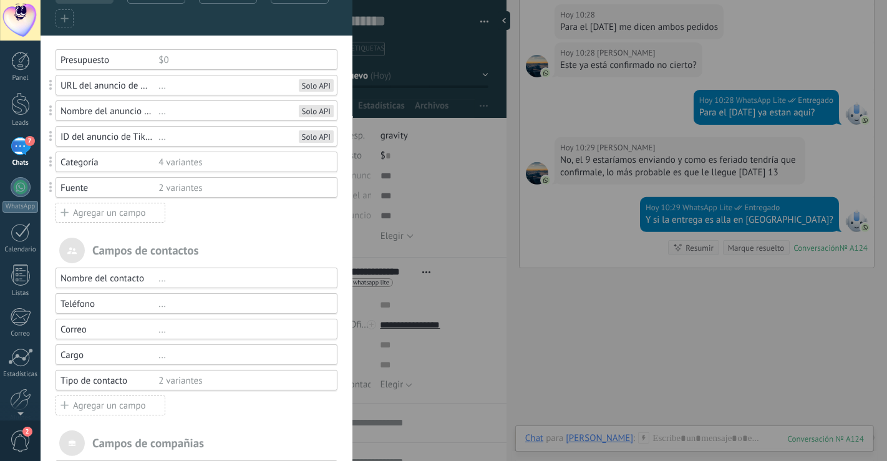
scroll to position [0, 0]
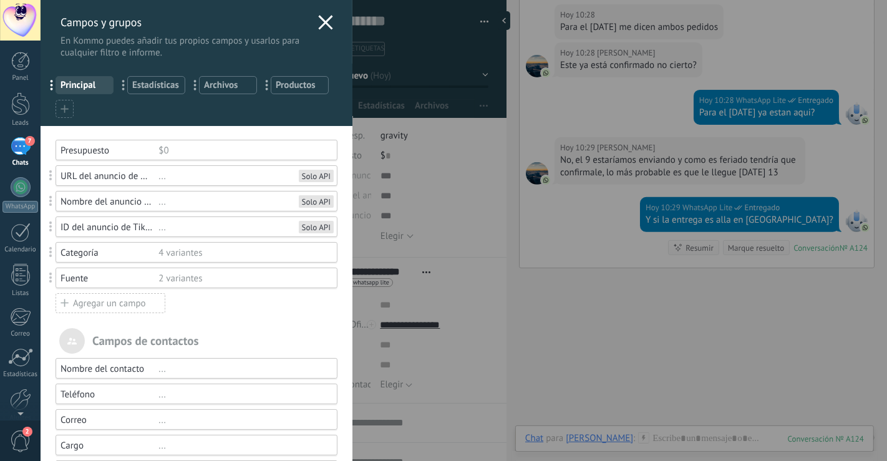
click at [324, 17] on icon at bounding box center [325, 22] width 15 height 15
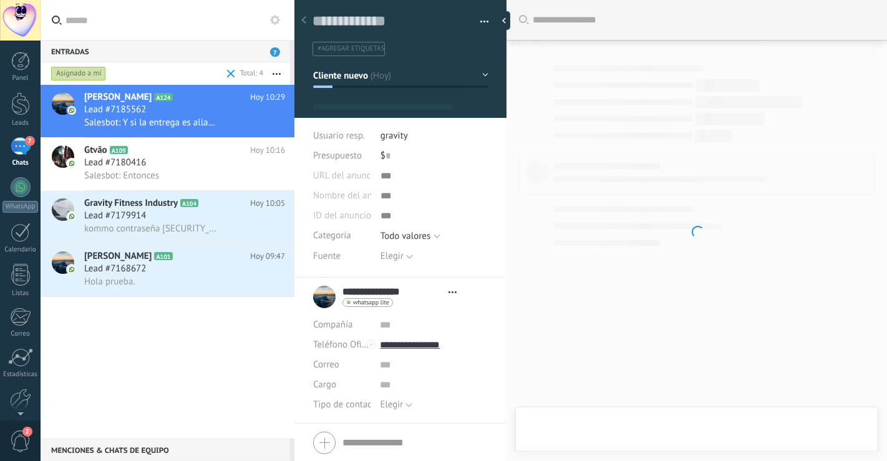
type textarea "**********"
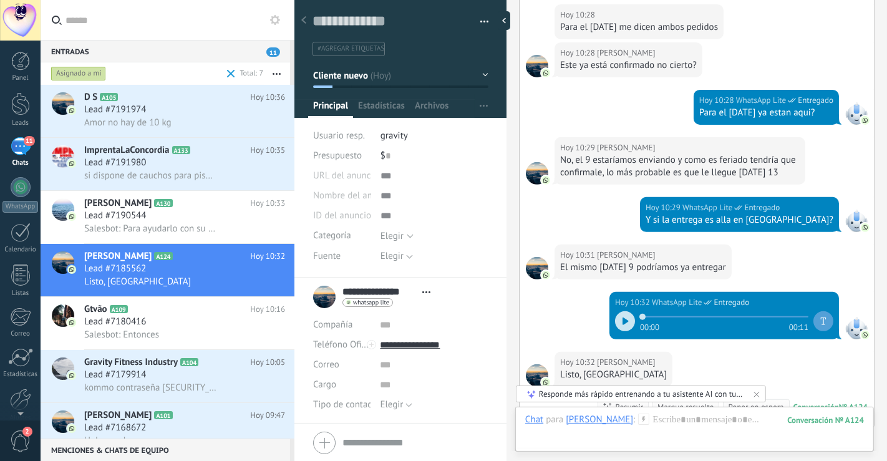
scroll to position [545, 0]
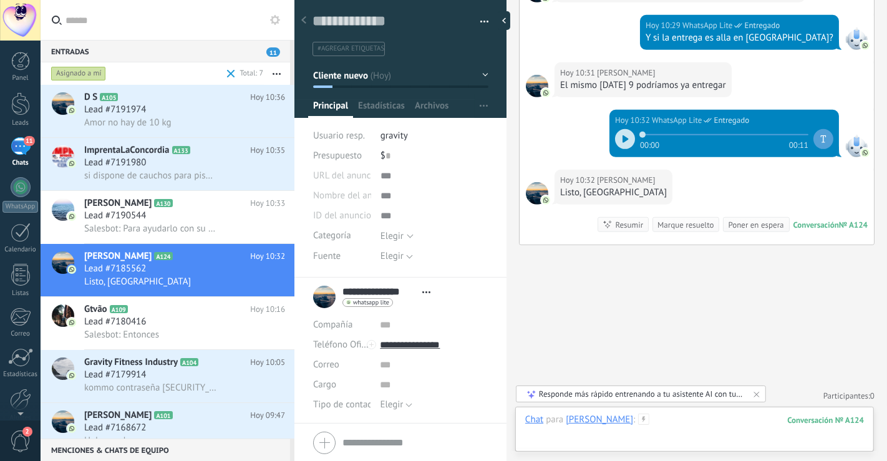
click at [750, 414] on div at bounding box center [694, 432] width 339 height 37
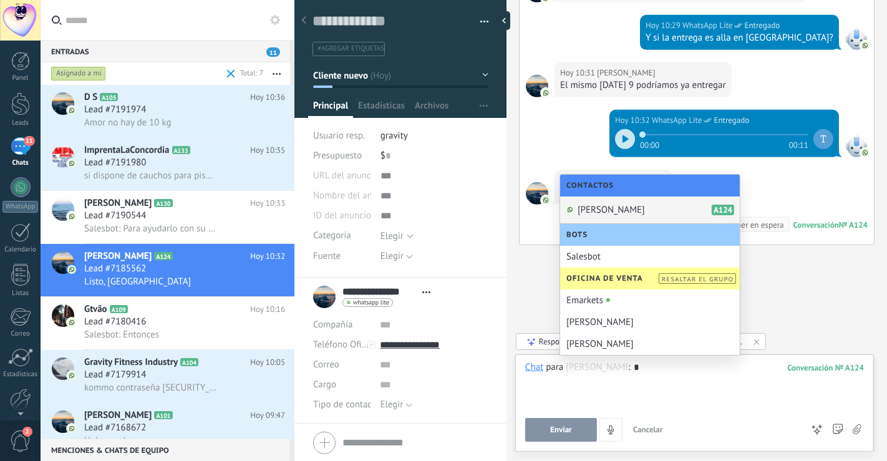
click at [704, 388] on div "*" at bounding box center [694, 384] width 339 height 47
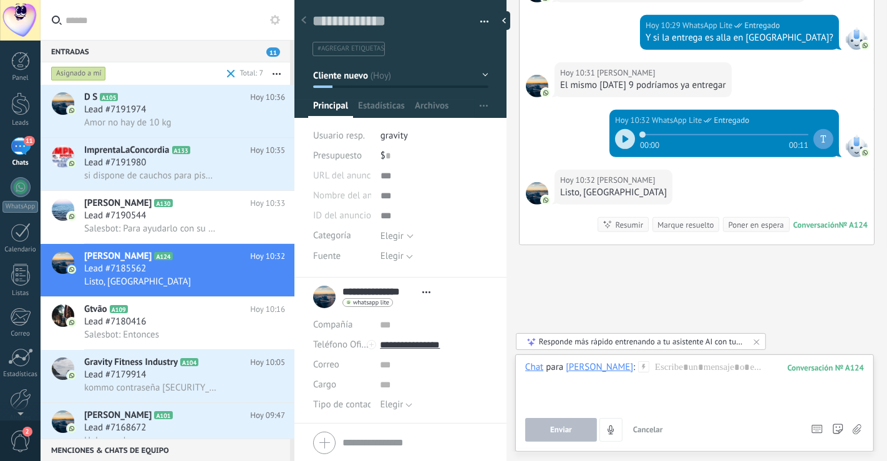
click at [648, 369] on icon at bounding box center [643, 366] width 11 height 11
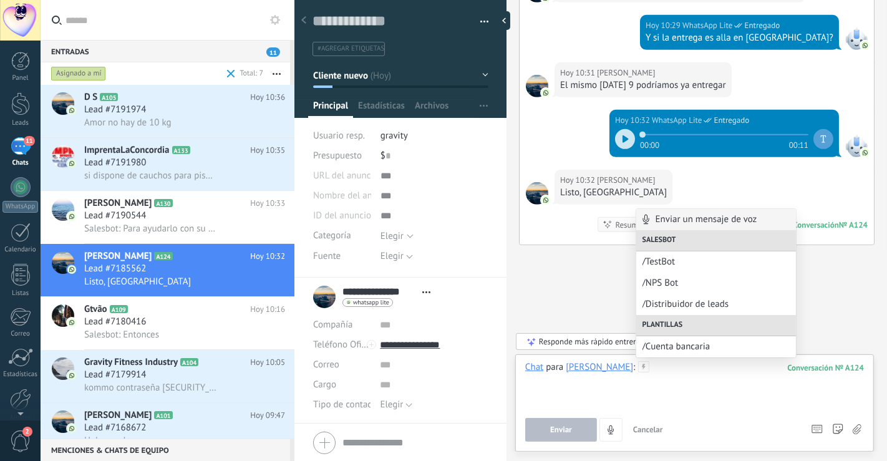
click at [672, 373] on div at bounding box center [694, 384] width 339 height 47
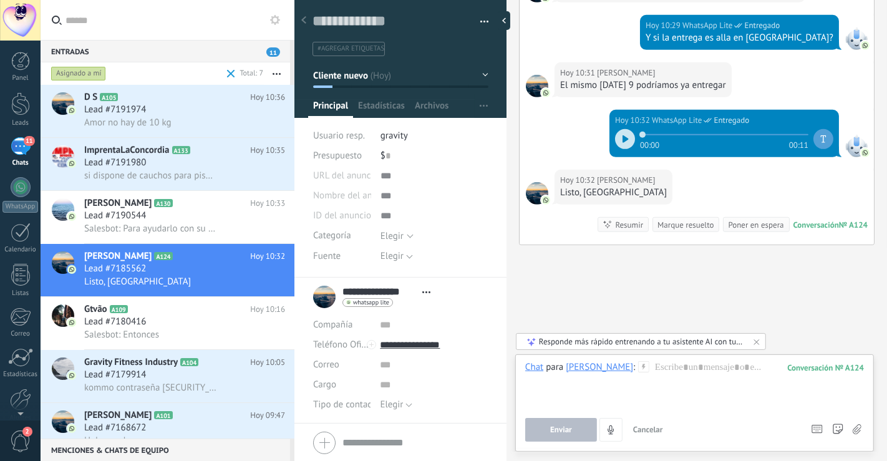
click at [646, 368] on use at bounding box center [644, 367] width 11 height 11
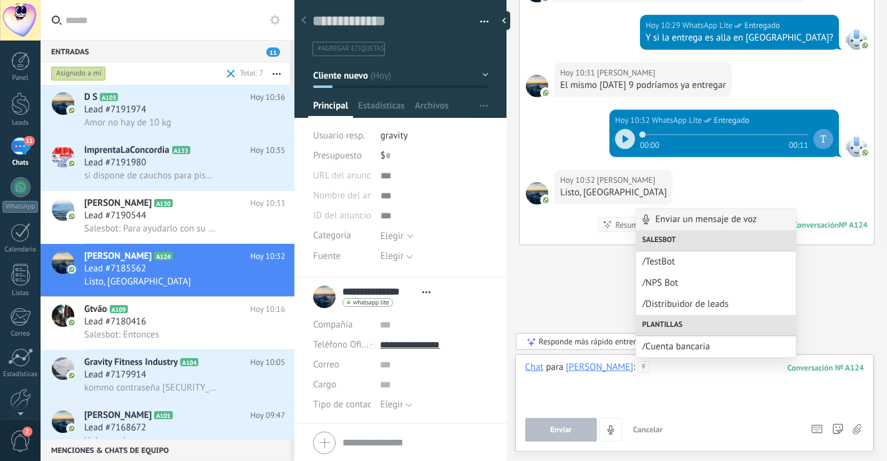
click at [718, 407] on div at bounding box center [694, 384] width 339 height 47
